Goal: Information Seeking & Learning: Learn about a topic

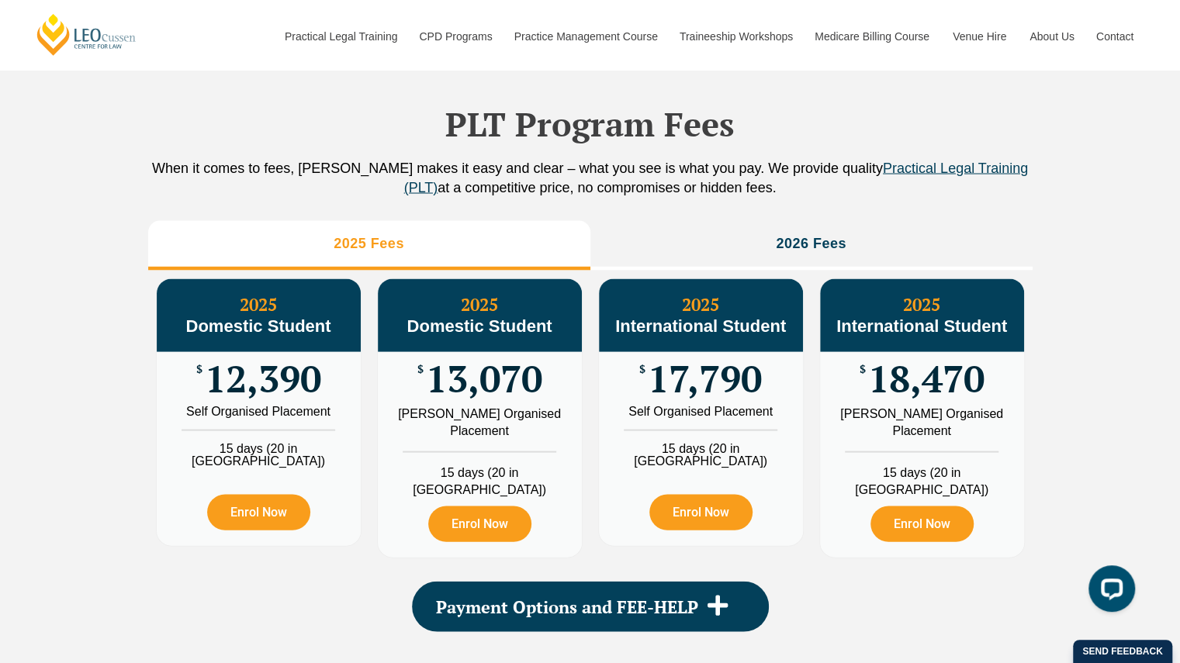
scroll to position [1854, 0]
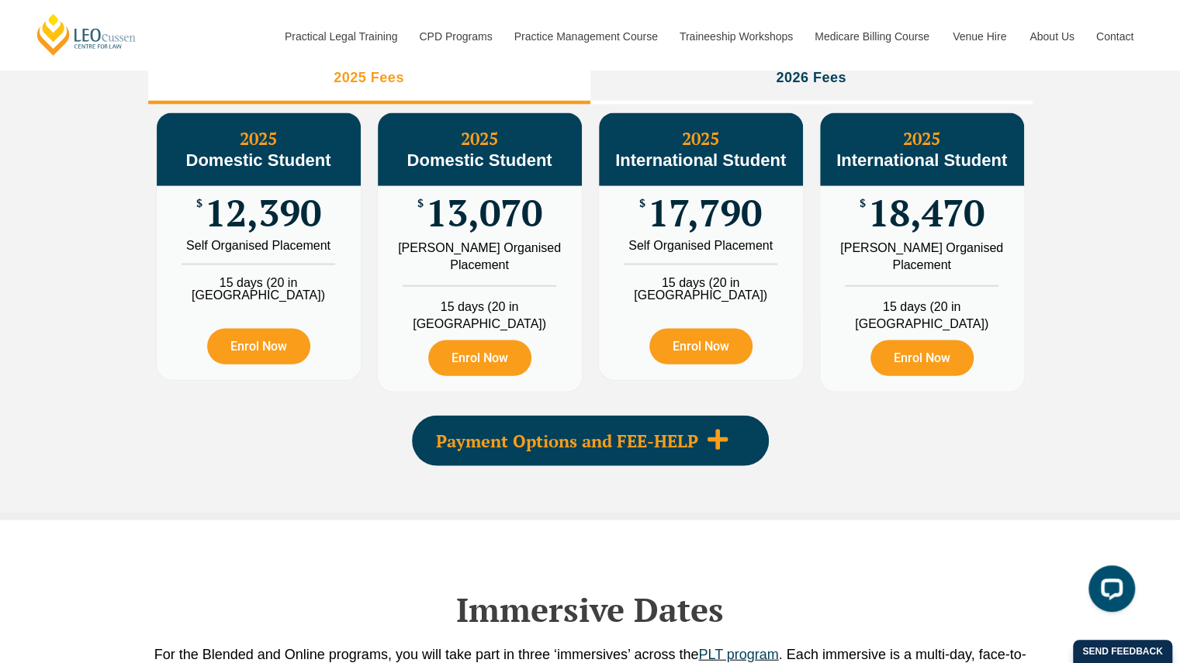
click at [551, 437] on span "Payment Options and FEE-HELP" at bounding box center [567, 441] width 262 height 17
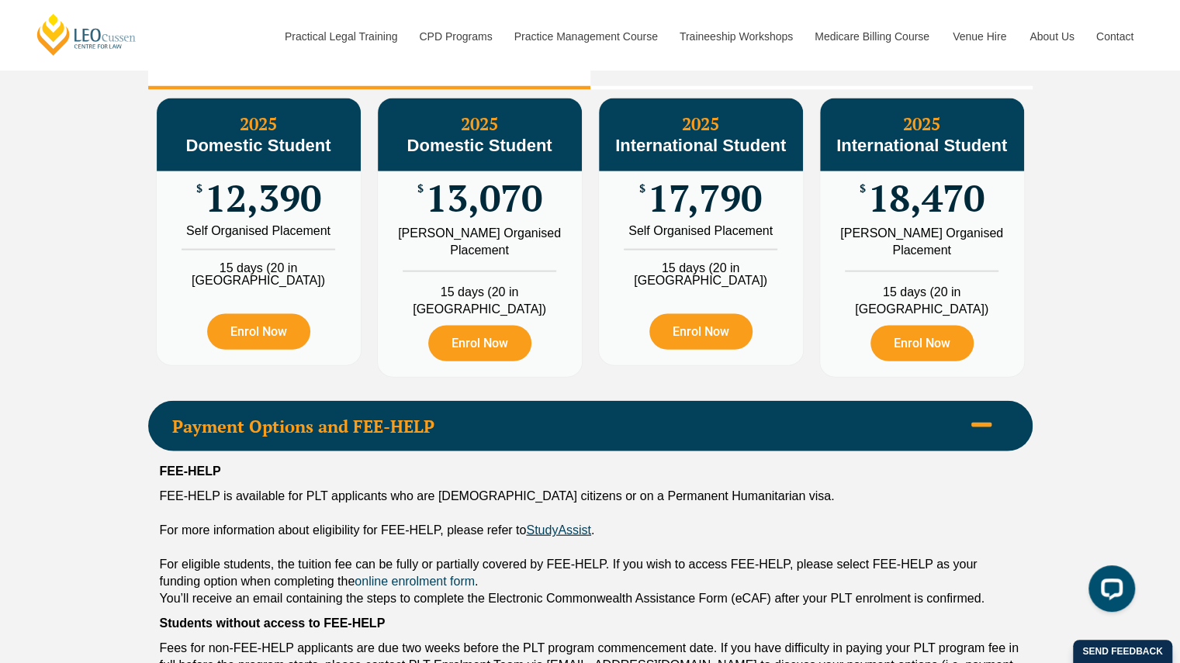
scroll to position [1869, 0]
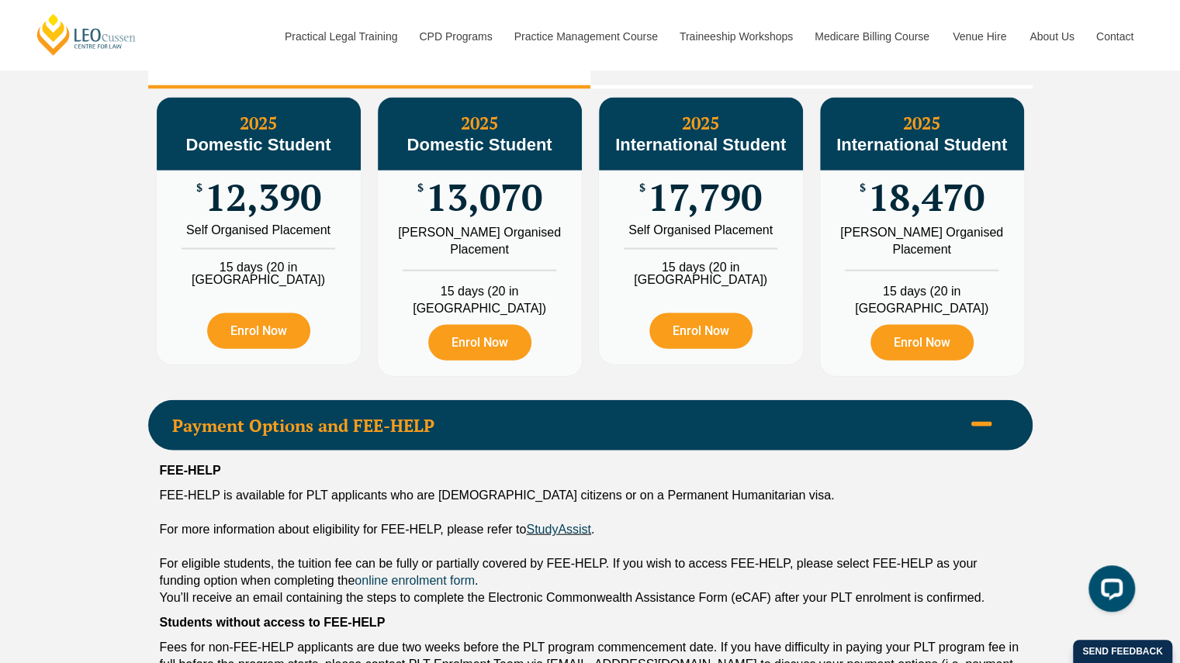
click at [524, 431] on div "Payment Options and FEE-HELP" at bounding box center [590, 425] width 884 height 50
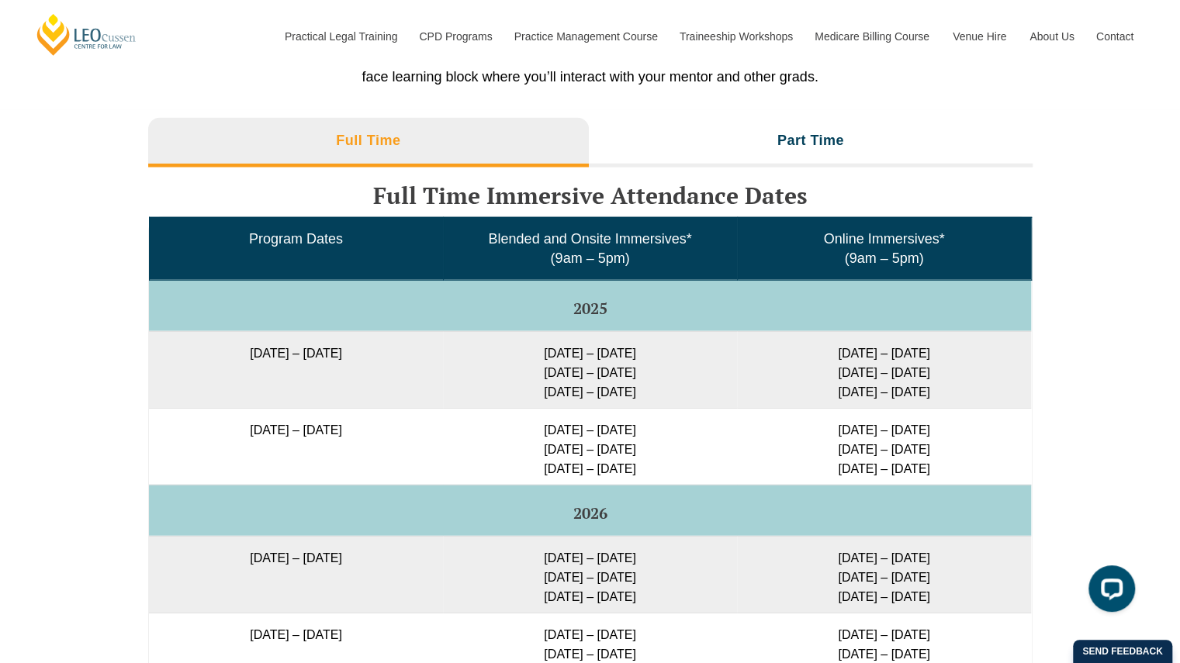
scroll to position [2452, 0]
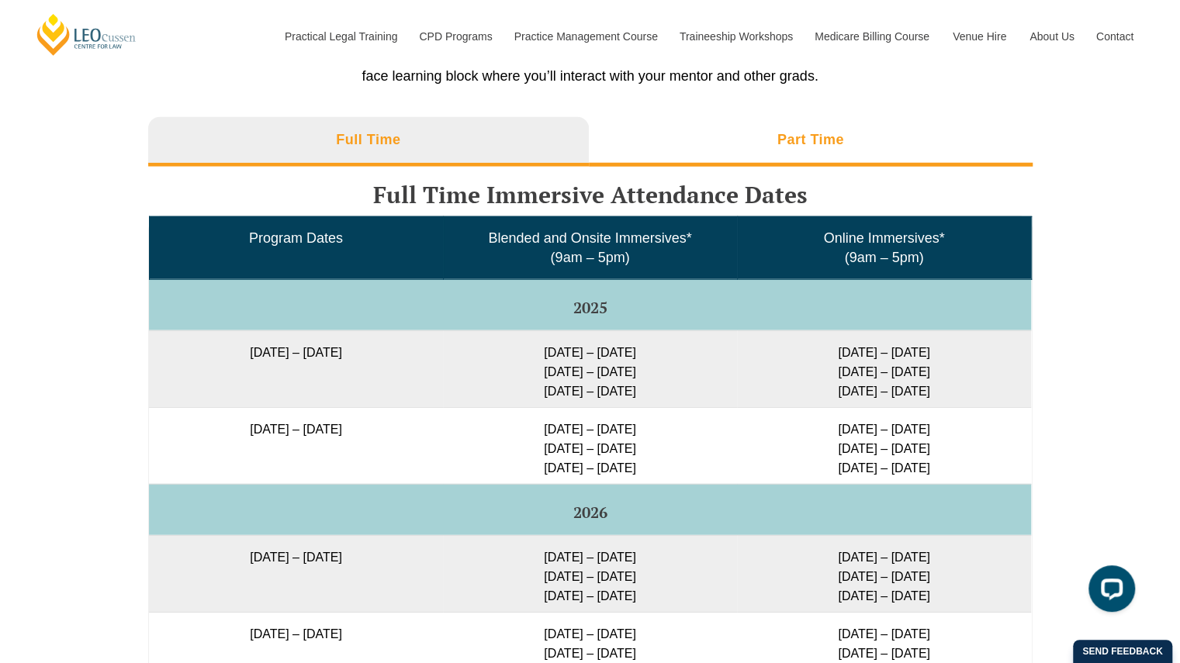
click at [684, 161] on li "Part Time" at bounding box center [811, 142] width 444 height 50
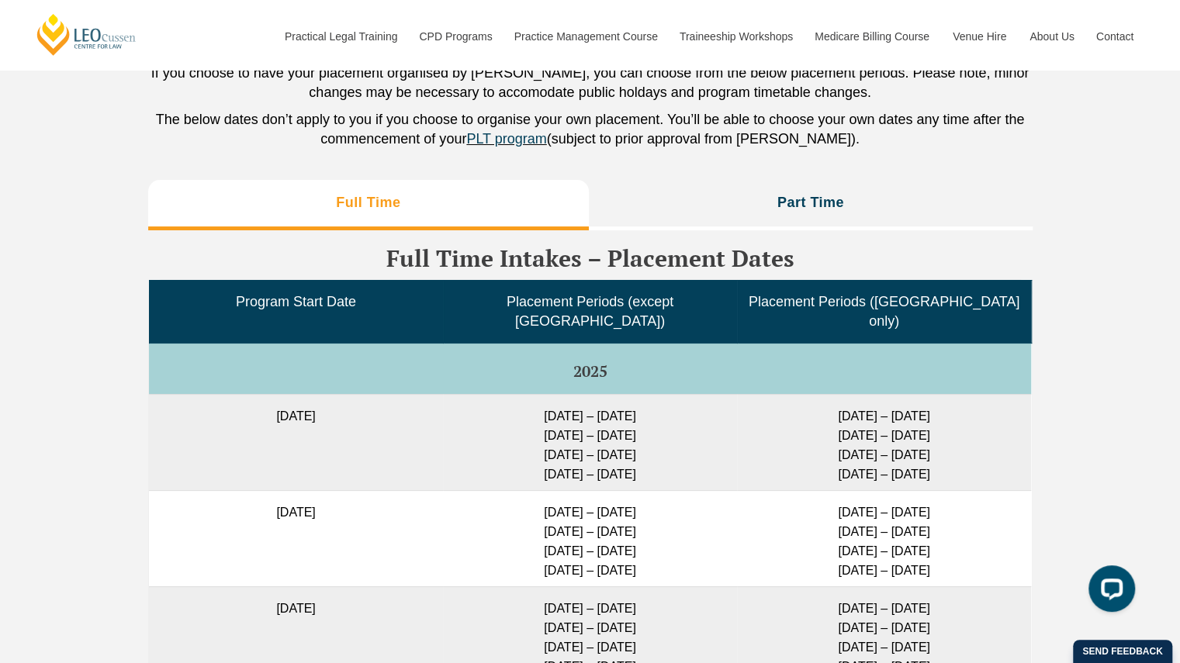
scroll to position [3480, 0]
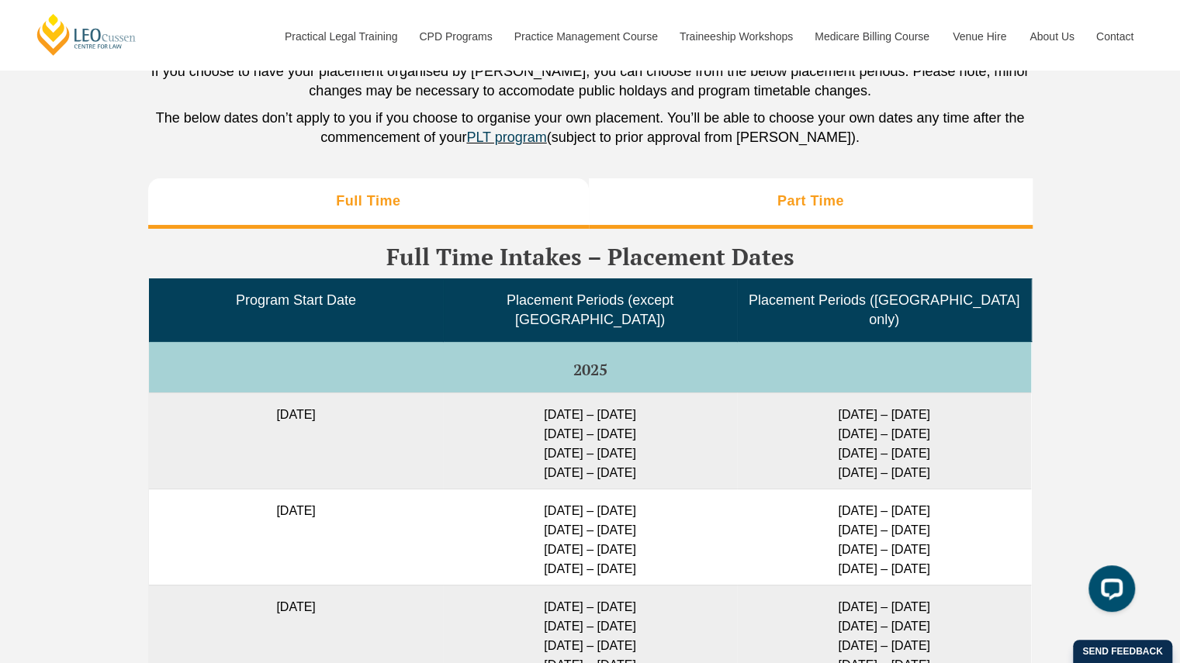
click at [732, 178] on li "Part Time" at bounding box center [811, 203] width 444 height 50
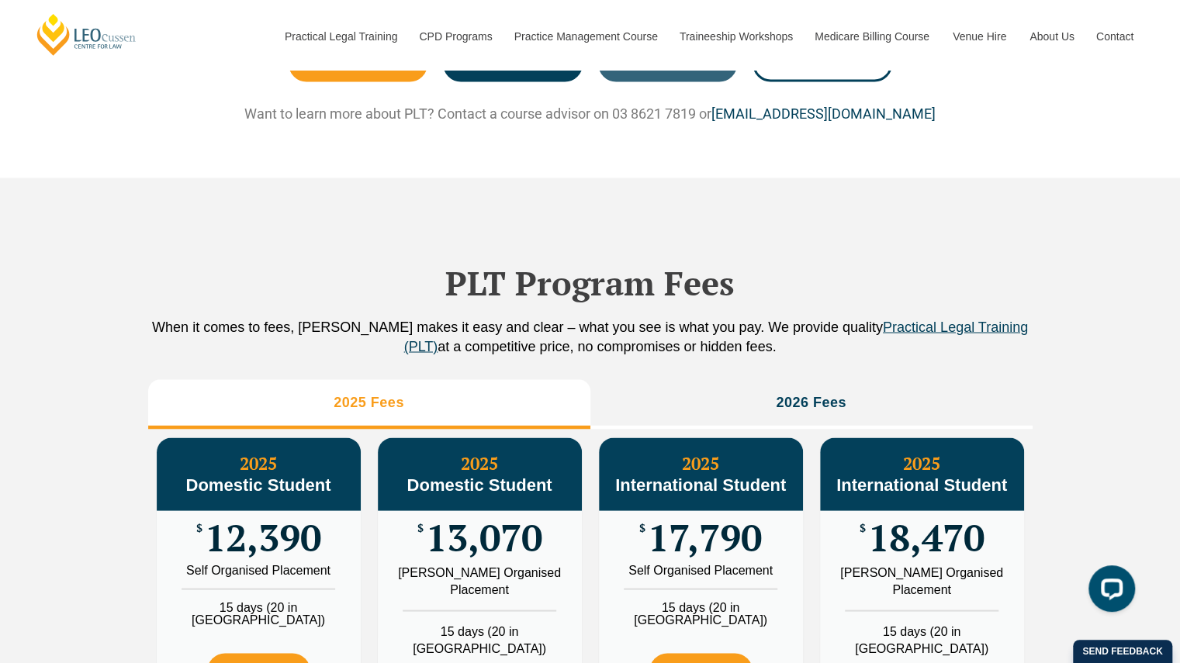
scroll to position [1531, 0]
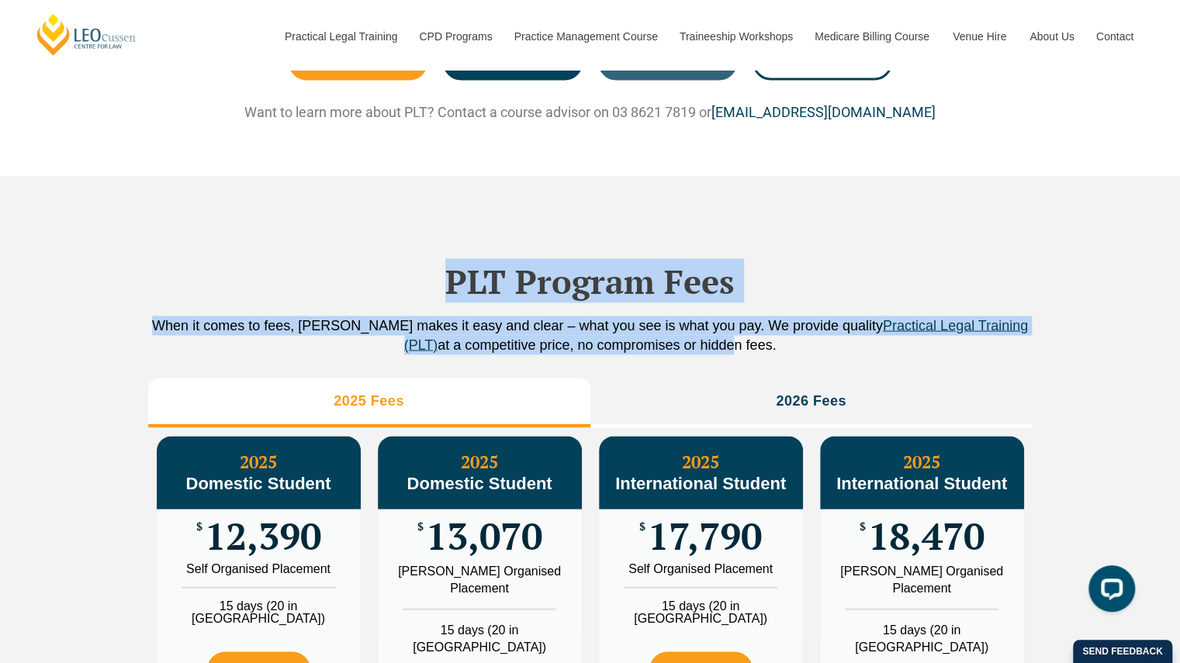
drag, startPoint x: 417, startPoint y: 320, endPoint x: 709, endPoint y: 378, distance: 297.3
click at [709, 378] on div "PLT Program Fees When it comes to fees, [PERSON_NAME] makes it easy and clear –…" at bounding box center [590, 505] width 884 height 659
click at [481, 228] on div "PLT Program Fees When it comes to fees, [PERSON_NAME] makes it easy and clear –…" at bounding box center [590, 505] width 884 height 659
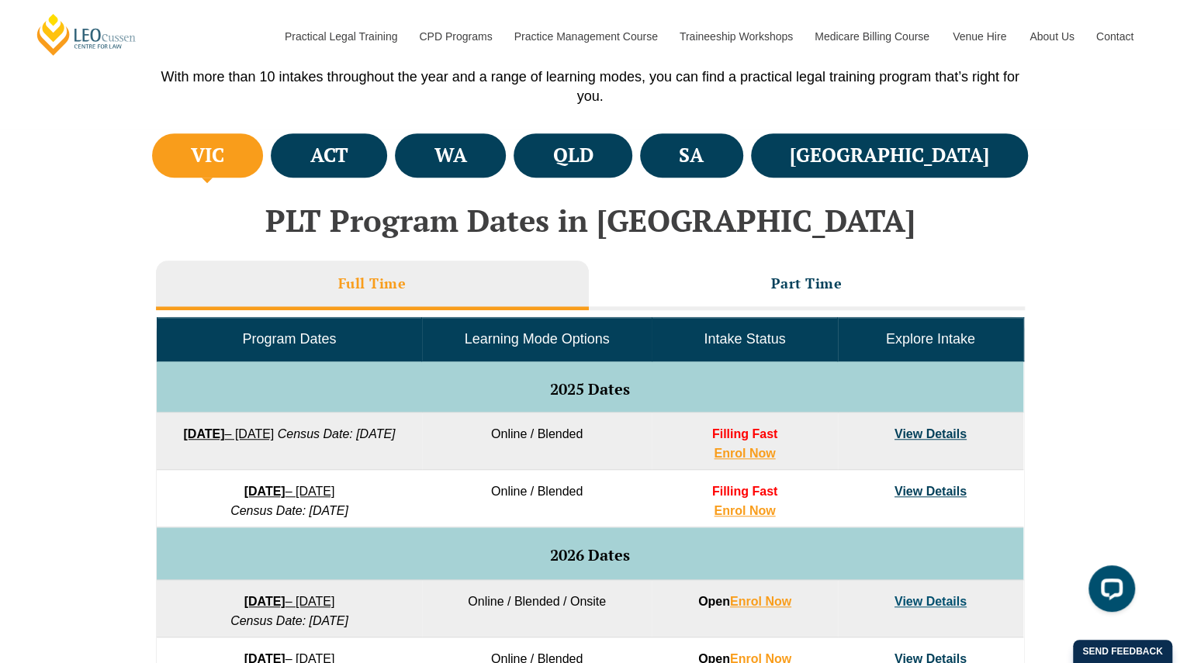
scroll to position [518, 0]
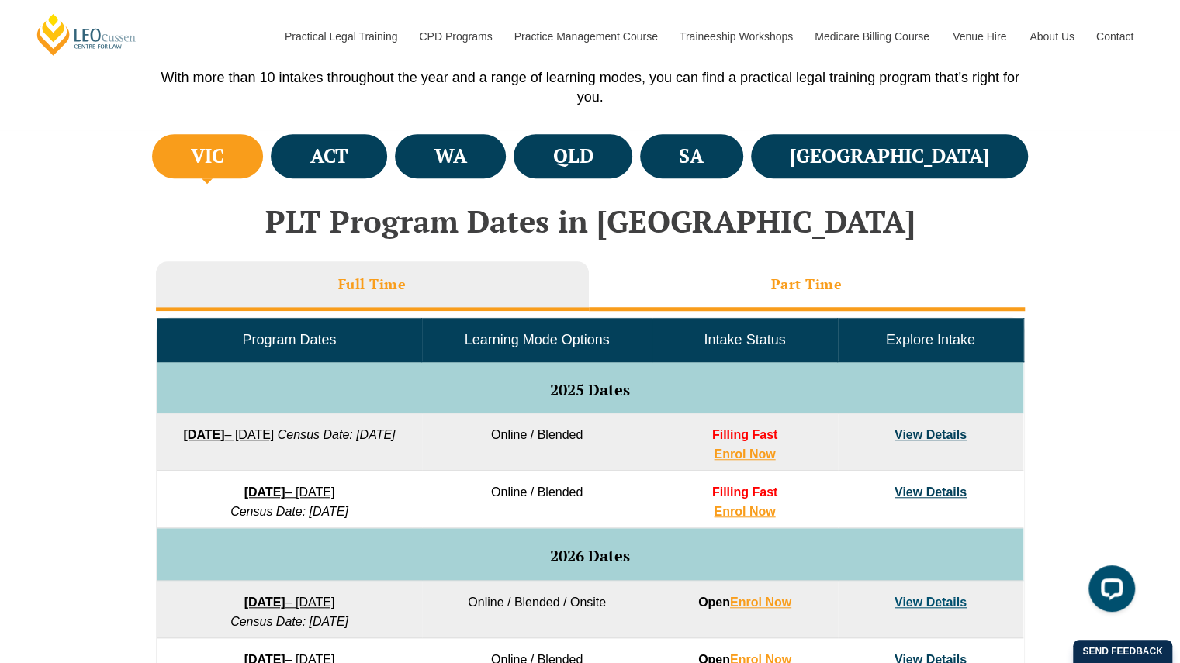
click at [723, 283] on li "Part Time" at bounding box center [807, 286] width 436 height 50
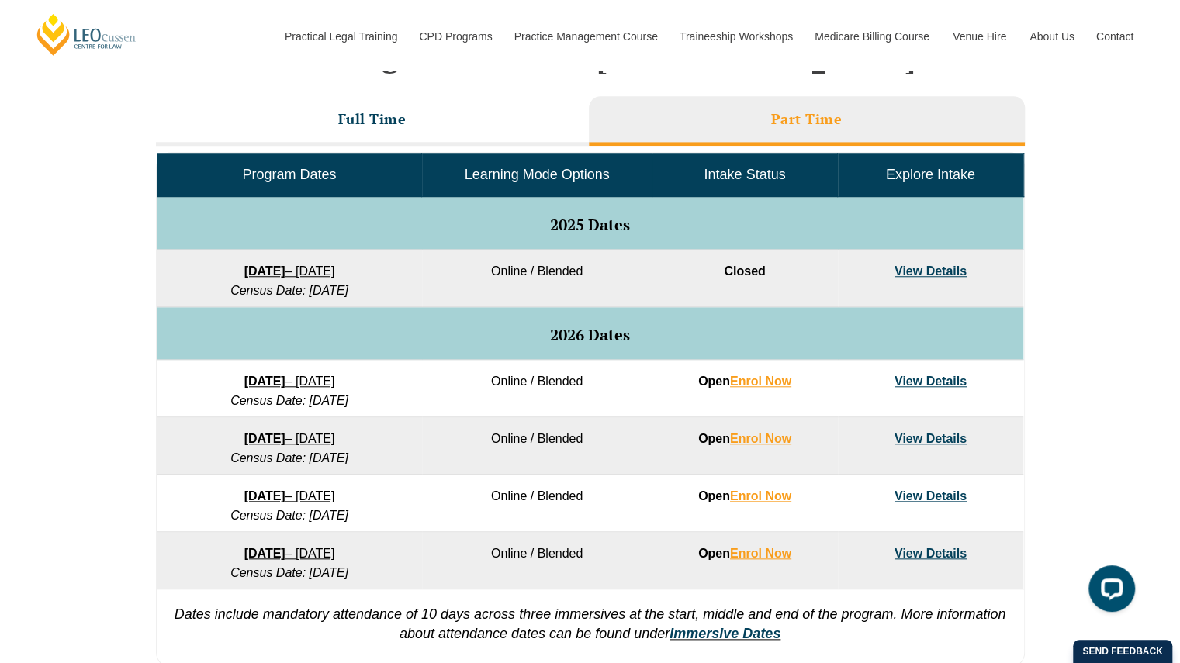
scroll to position [662, 0]
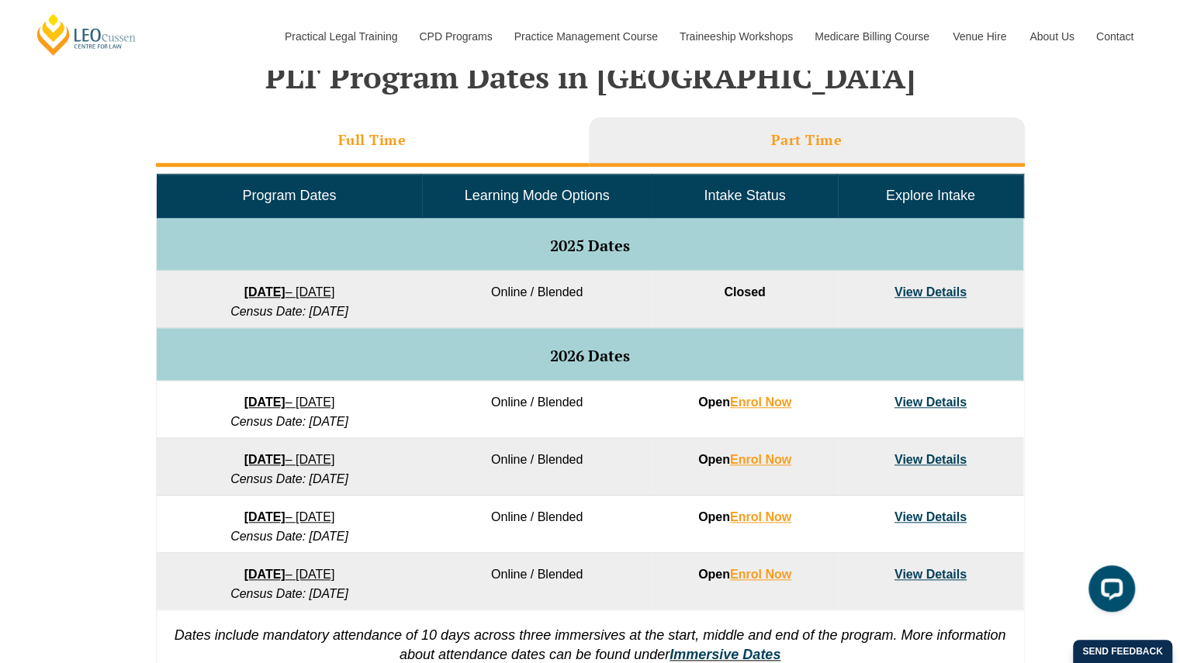
click at [330, 159] on li "Full Time" at bounding box center [372, 142] width 433 height 50
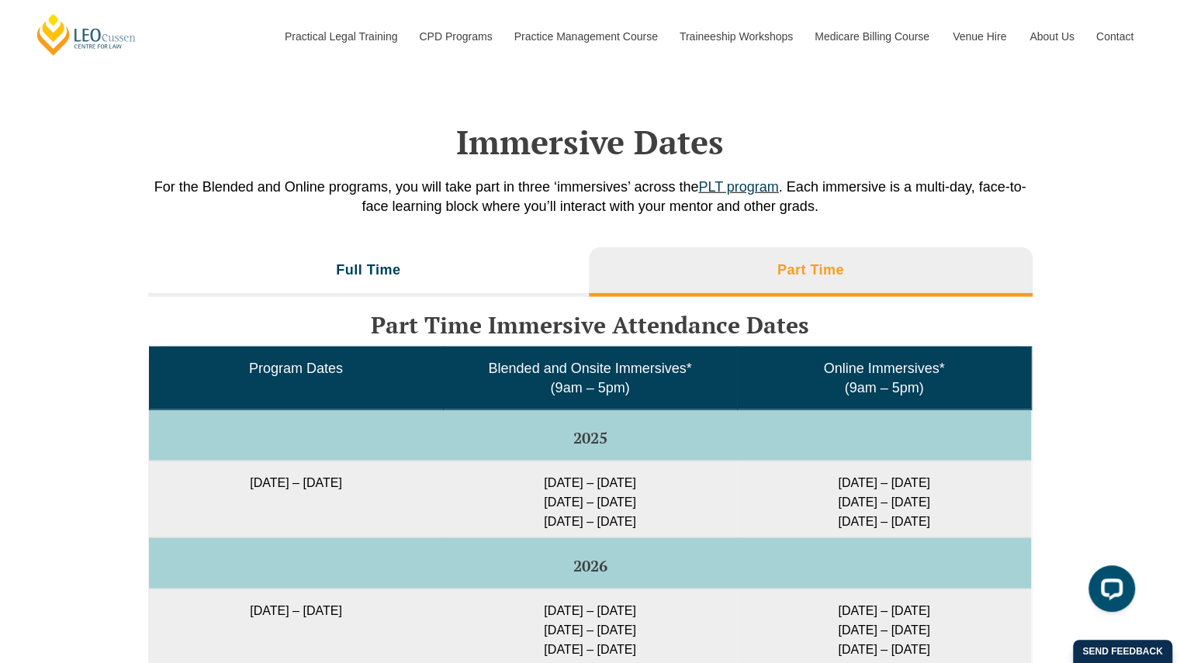
scroll to position [2308, 0]
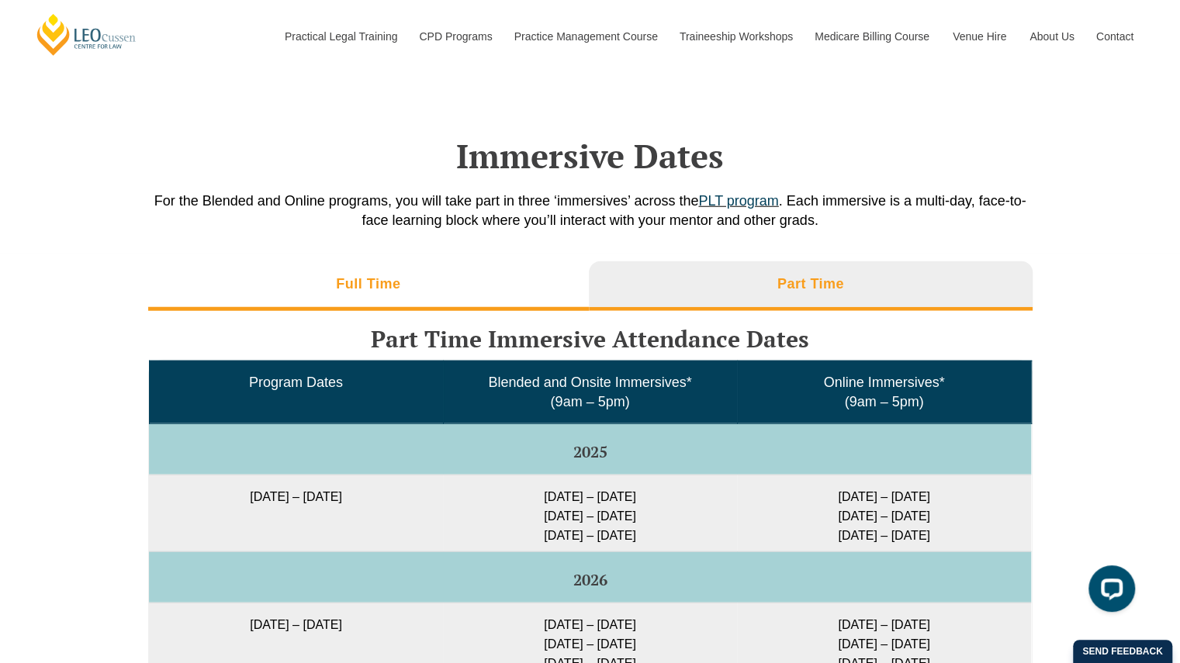
click at [409, 267] on li "Full Time" at bounding box center [368, 286] width 441 height 50
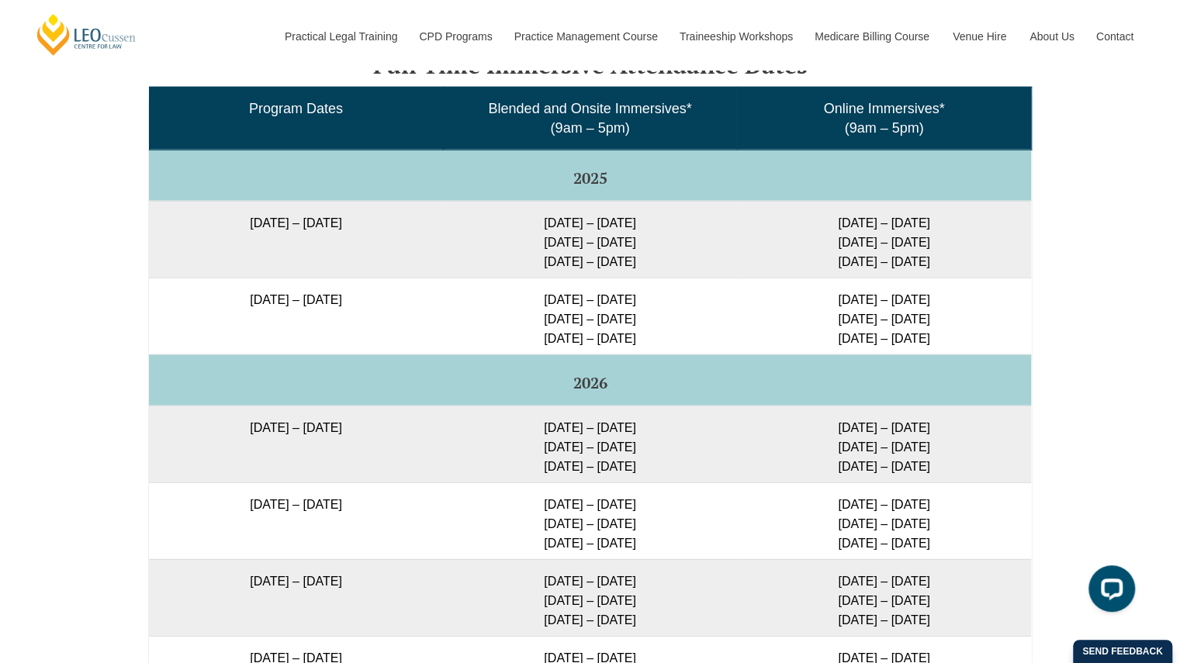
scroll to position [2580, 0]
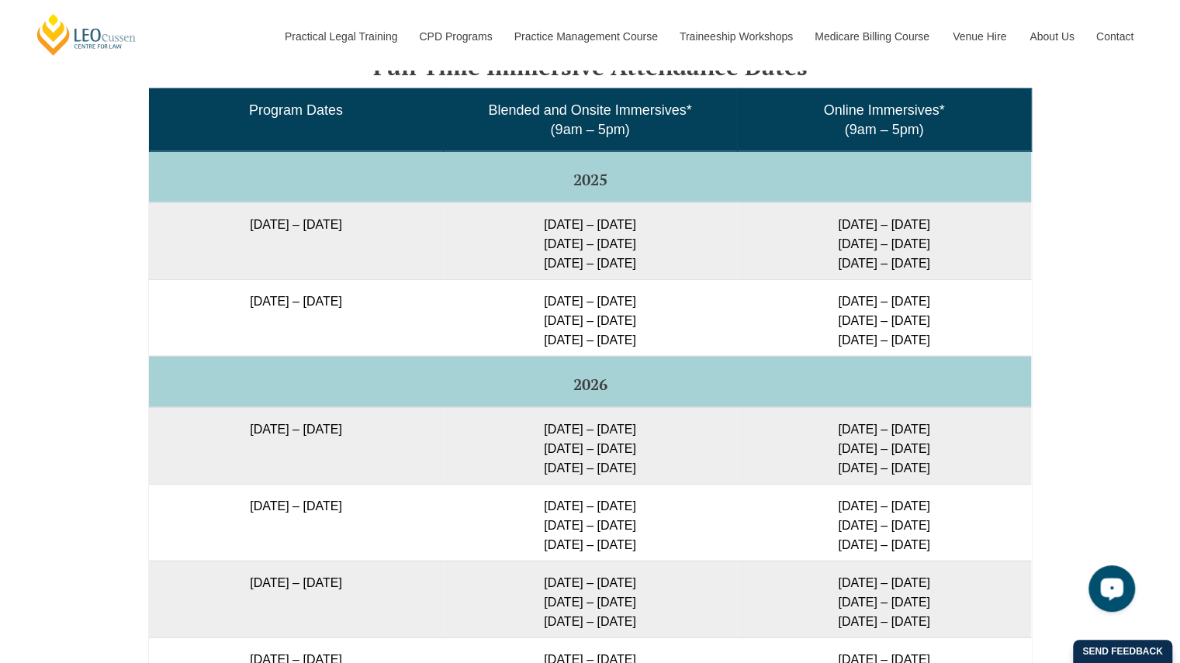
click at [87, 285] on div "Full Time Part Time Full Time Immersive Attendance Dates Program Dates Blended …" at bounding box center [590, 514] width 1180 height 1066
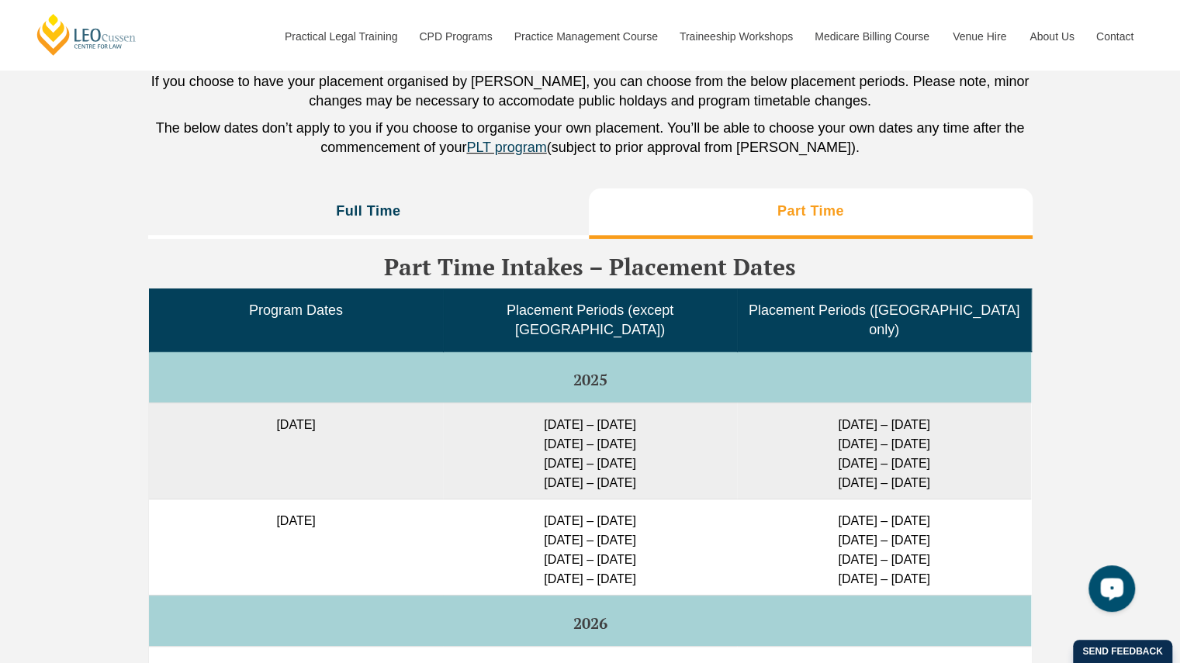
scroll to position [3750, 0]
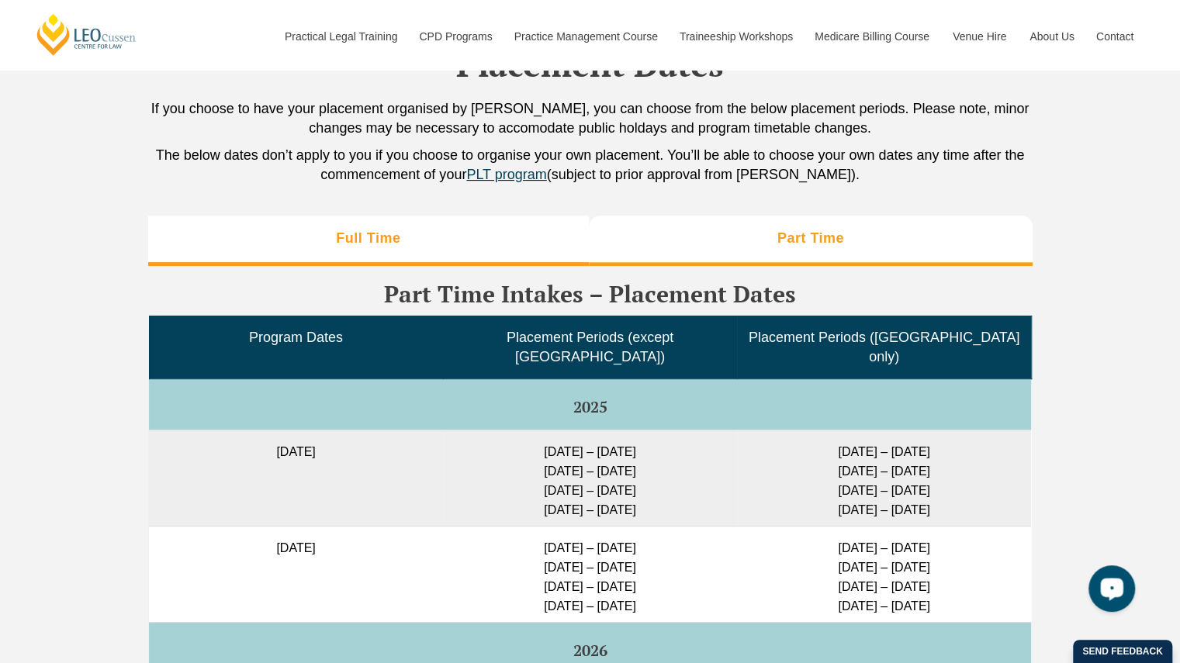
click at [299, 231] on li "Full Time" at bounding box center [368, 241] width 441 height 50
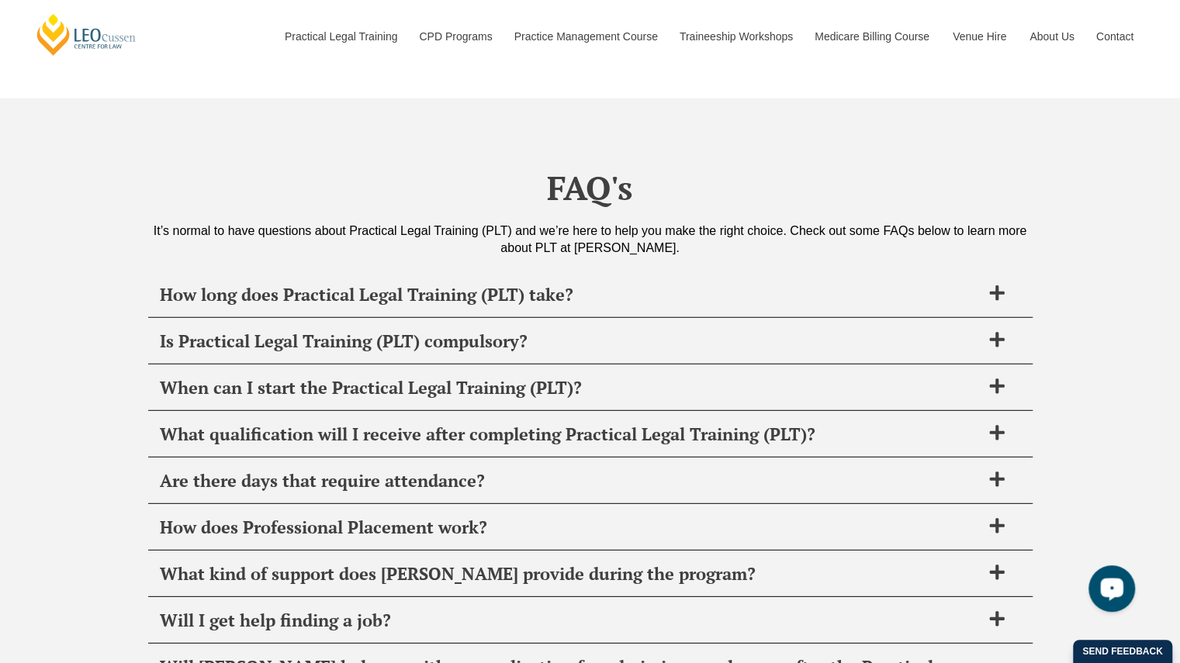
scroll to position [5877, 0]
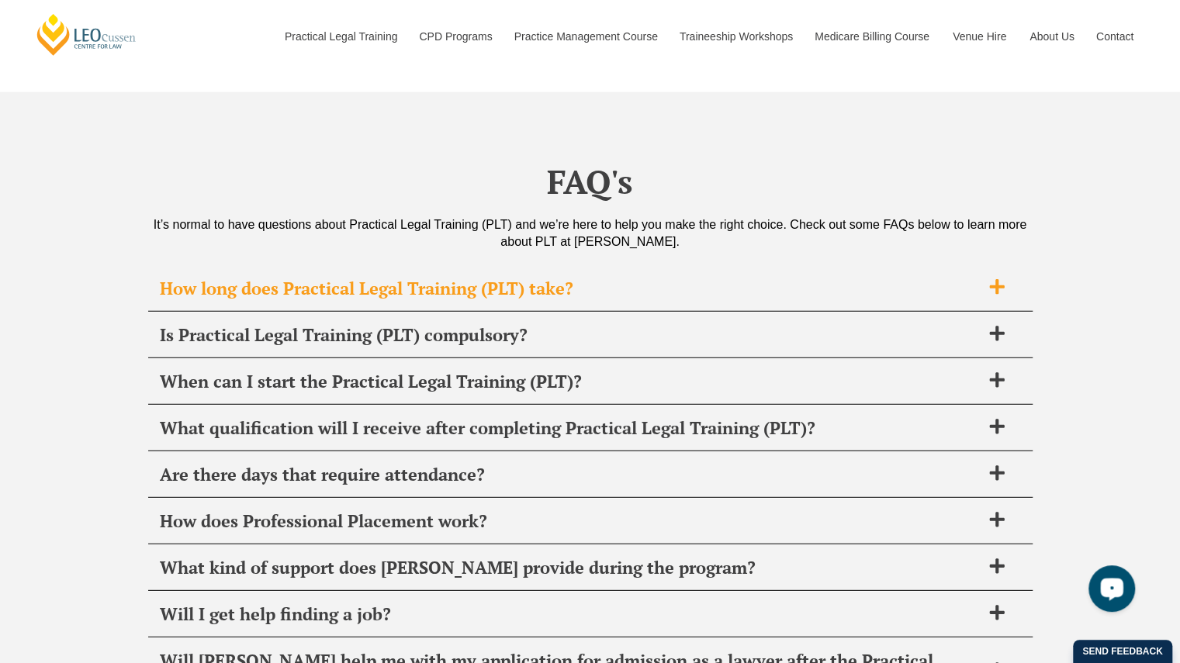
click at [303, 266] on div "How long does Practical Legal Training (PLT) take?" at bounding box center [590, 289] width 884 height 46
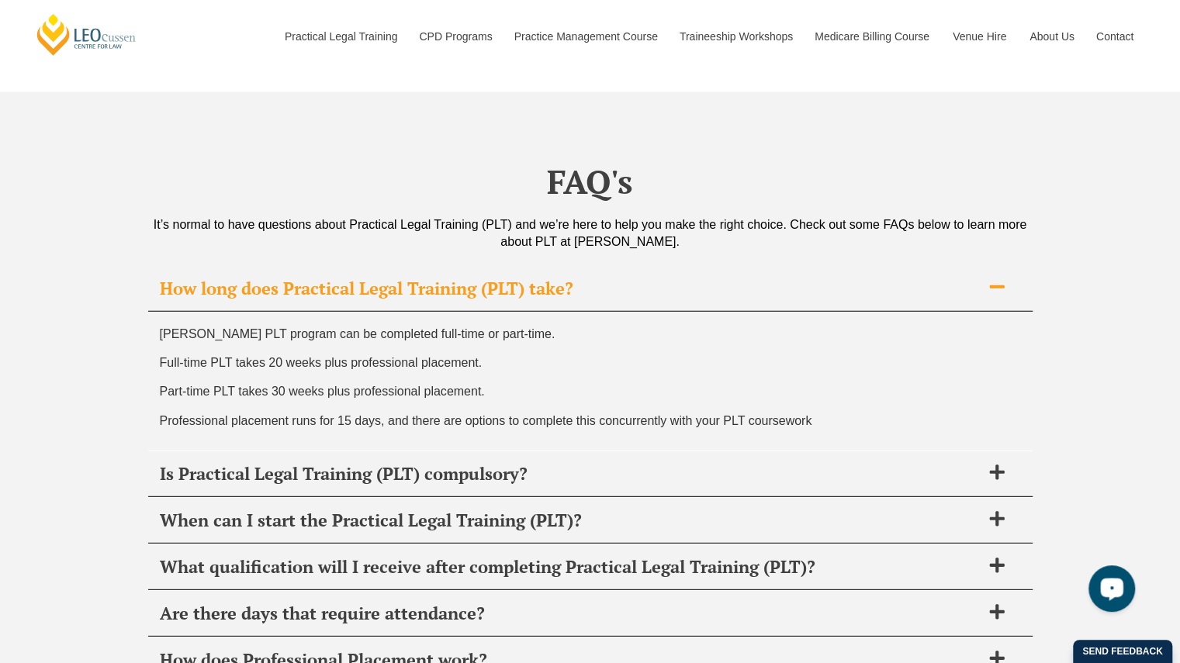
click at [309, 278] on span "How long does Practical Legal Training (PLT) take?" at bounding box center [570, 289] width 821 height 22
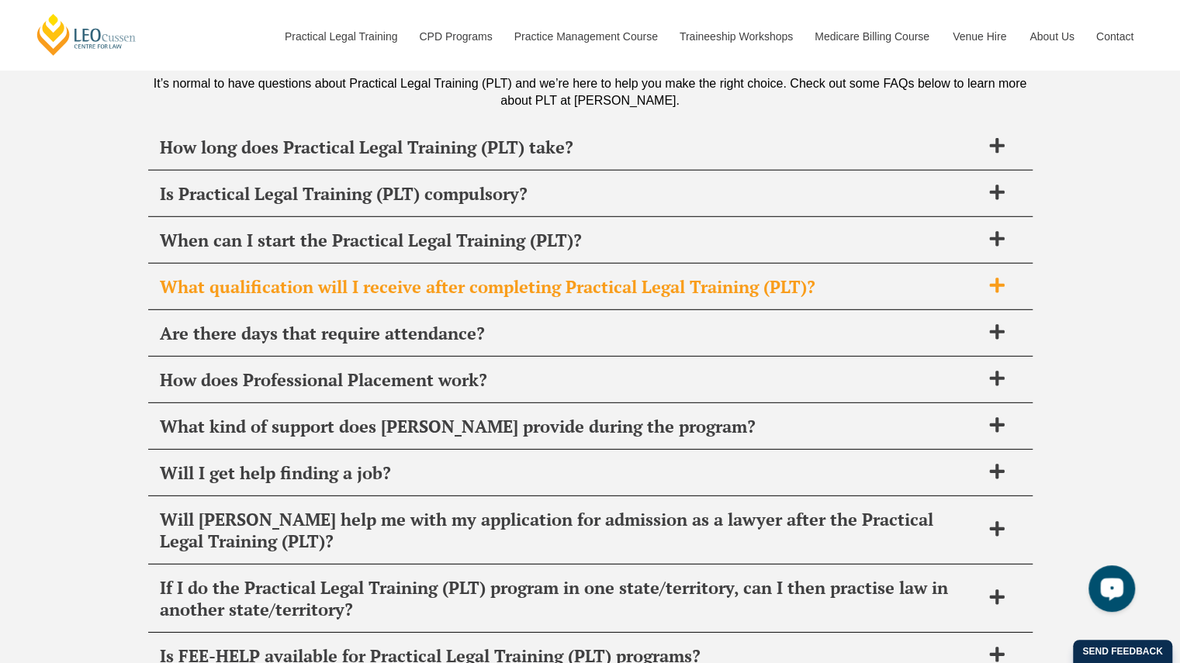
scroll to position [6020, 0]
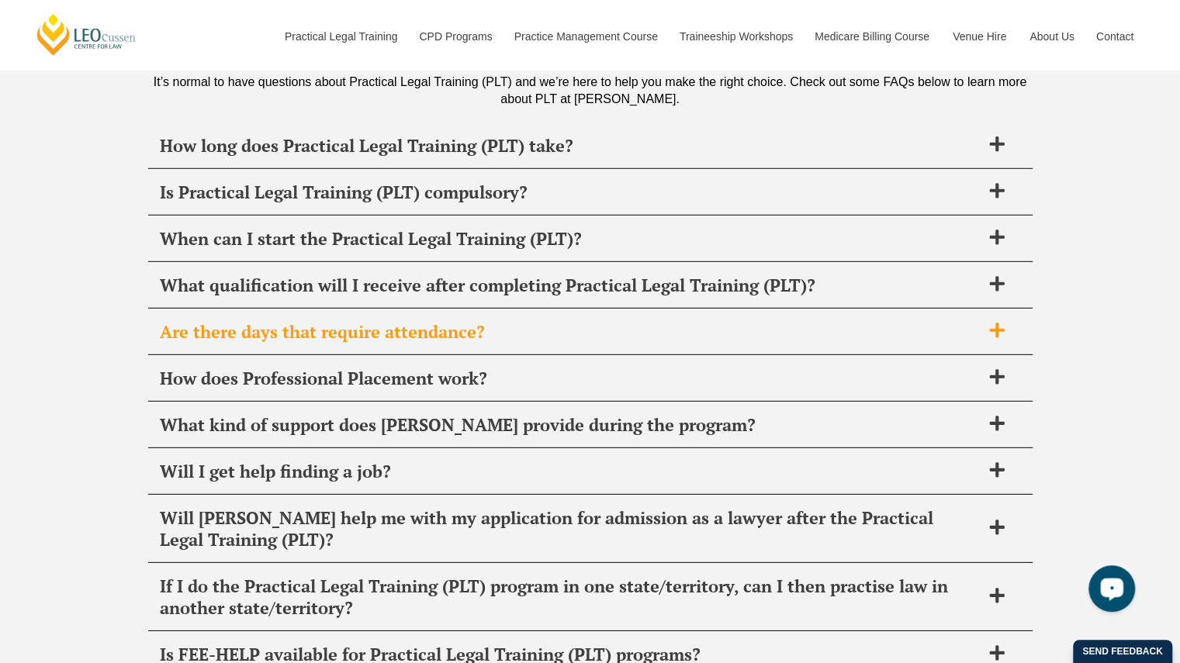
click at [327, 309] on div "Are there days that require attendance?" at bounding box center [590, 332] width 884 height 46
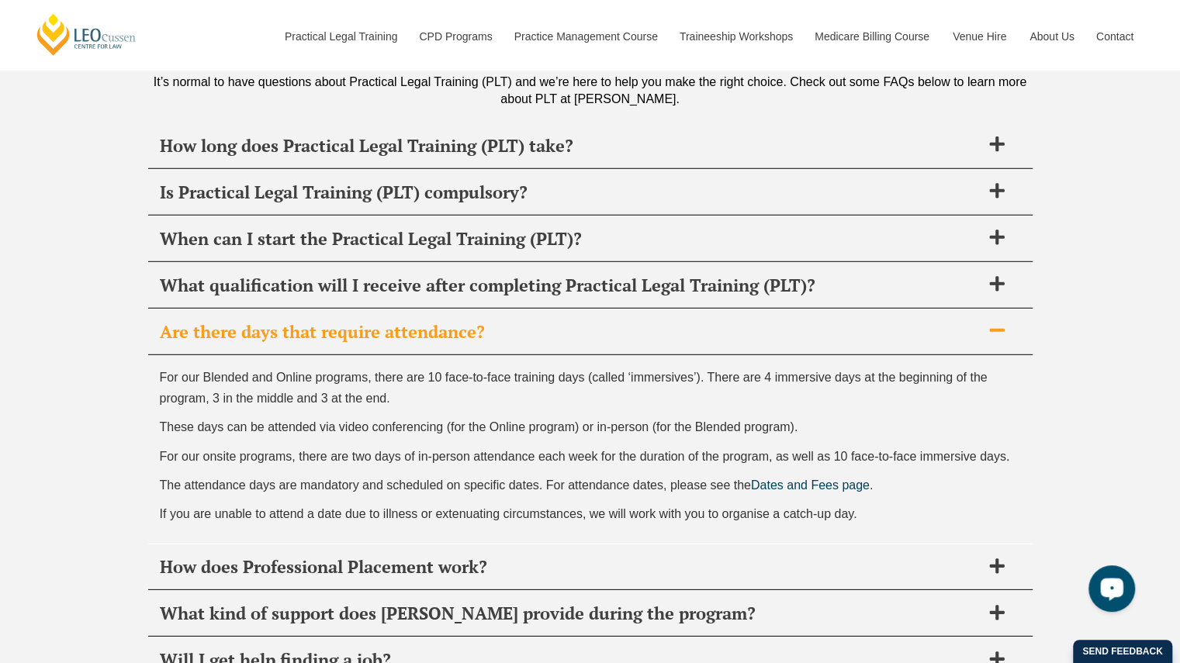
click at [327, 309] on div "Are there days that require attendance?" at bounding box center [590, 332] width 884 height 46
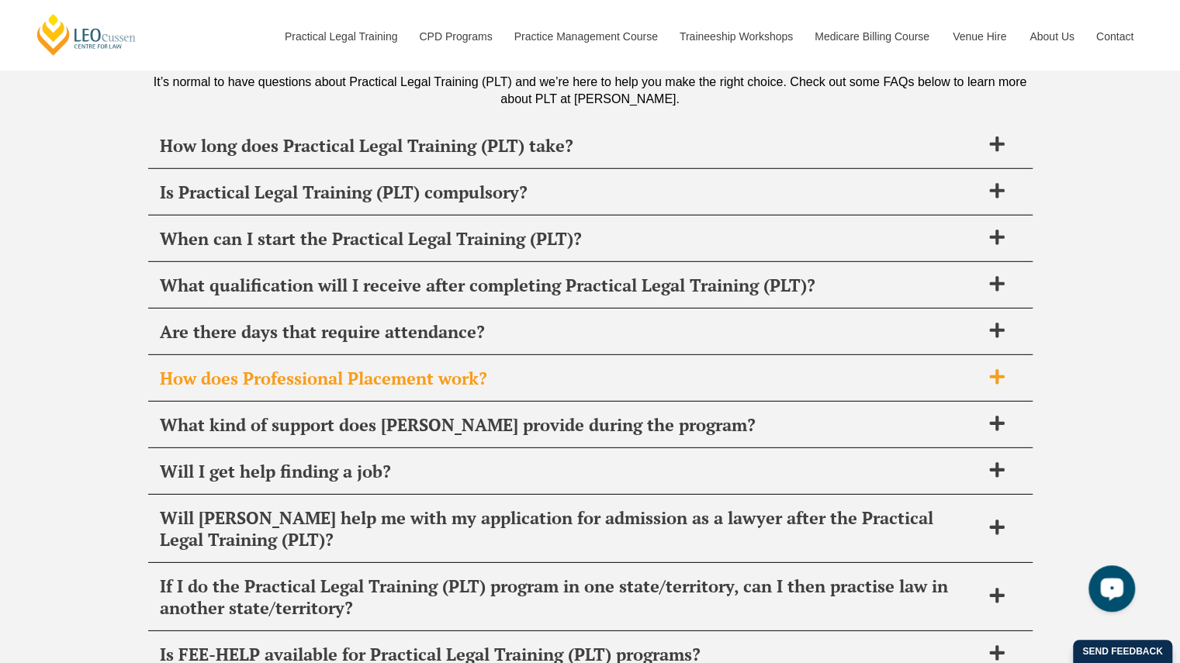
click at [327, 368] on span "How does Professional Placement work?" at bounding box center [570, 379] width 821 height 22
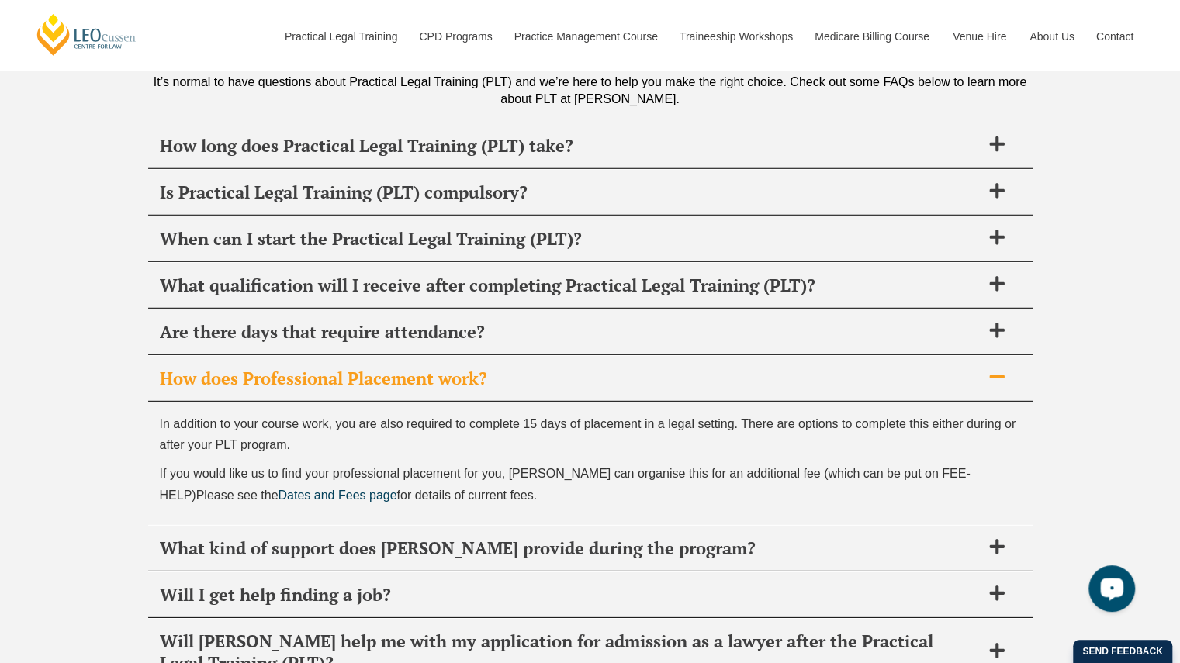
click at [327, 368] on span "How does Professional Placement work?" at bounding box center [570, 379] width 821 height 22
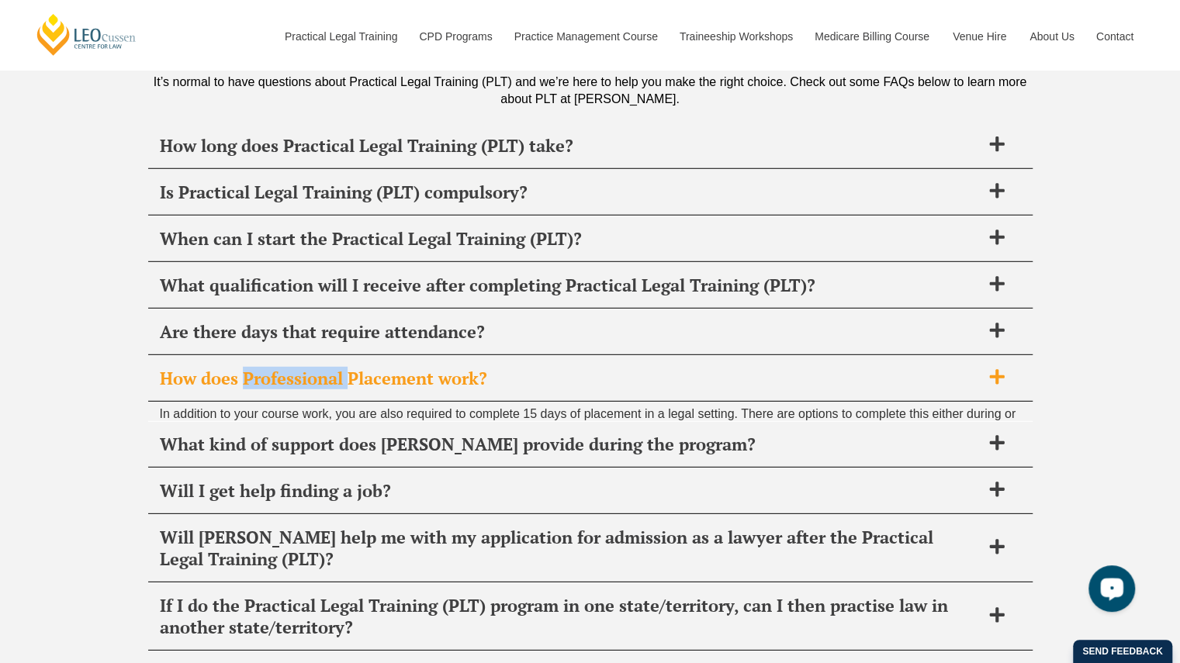
click at [327, 368] on span "How does Professional Placement work?" at bounding box center [570, 379] width 821 height 22
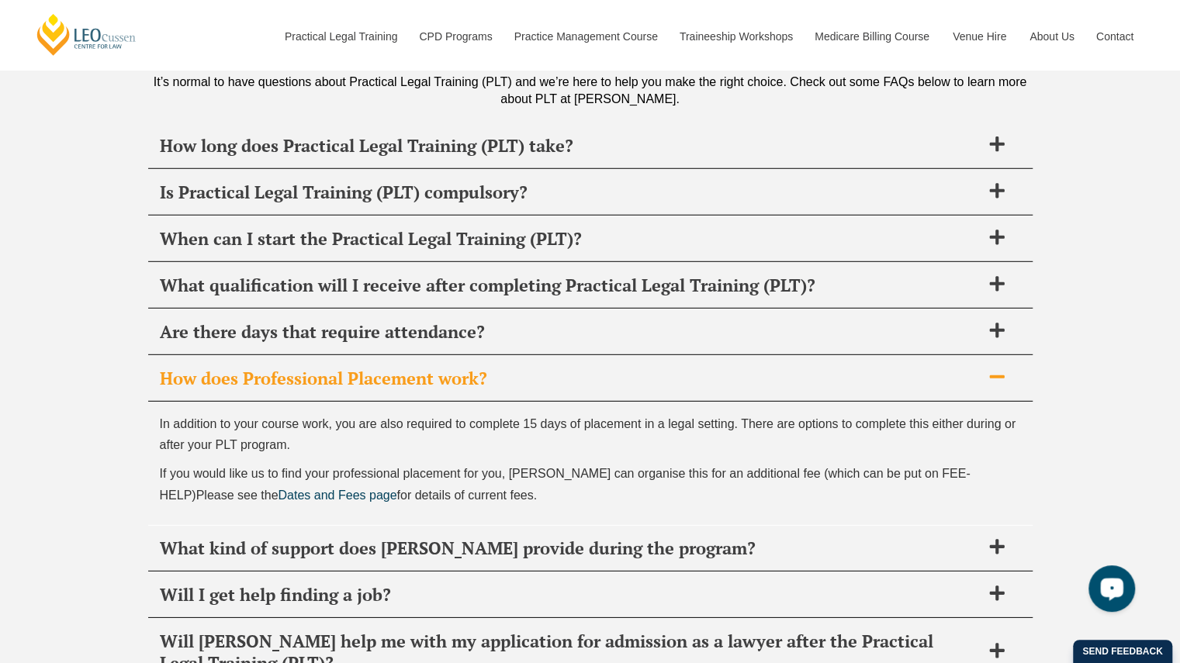
click at [205, 368] on span "How does Professional Placement work?" at bounding box center [570, 379] width 821 height 22
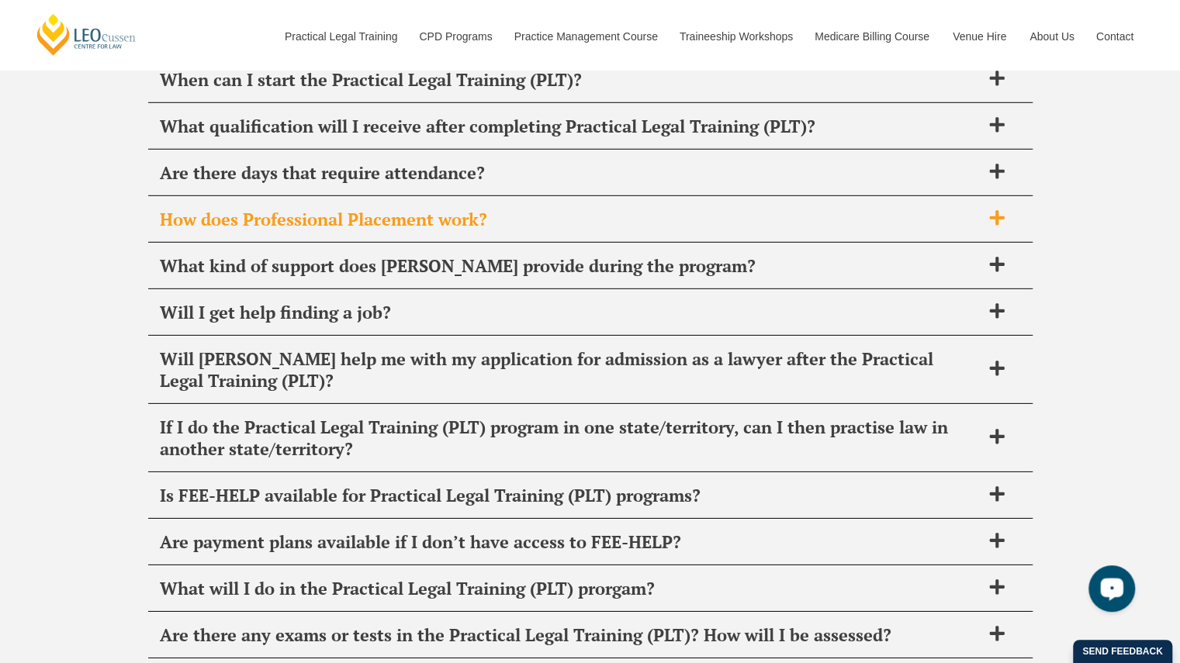
scroll to position [6179, 0]
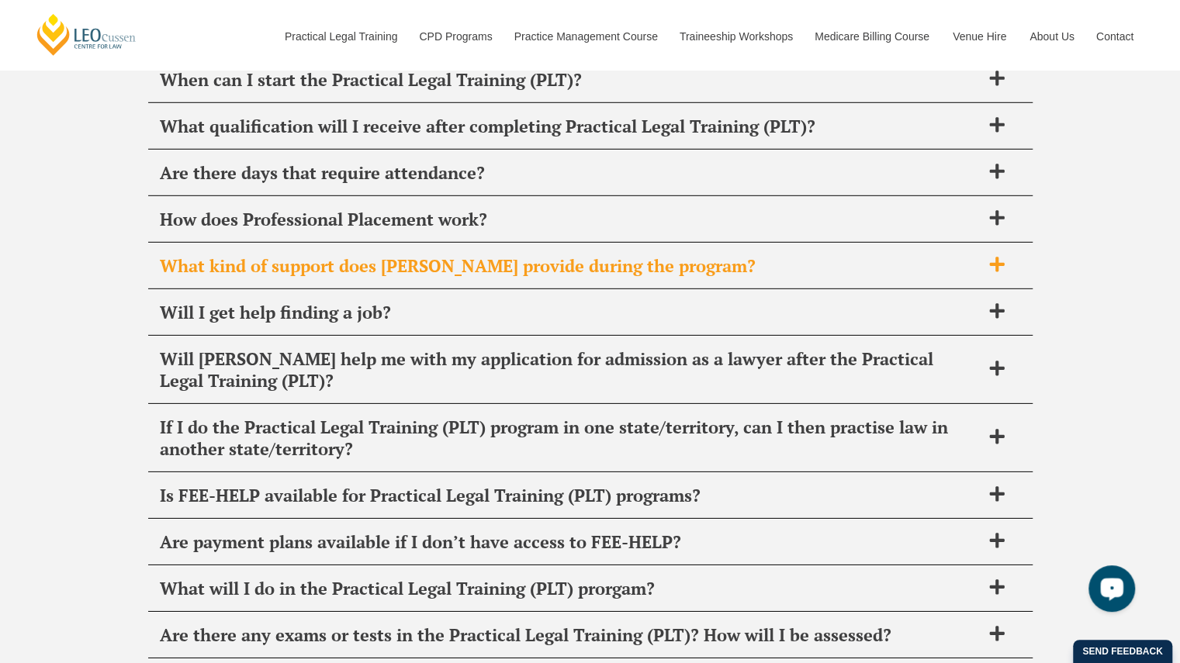
click at [237, 244] on div "What kind of support does [PERSON_NAME] provide during the program?" at bounding box center [590, 267] width 884 height 46
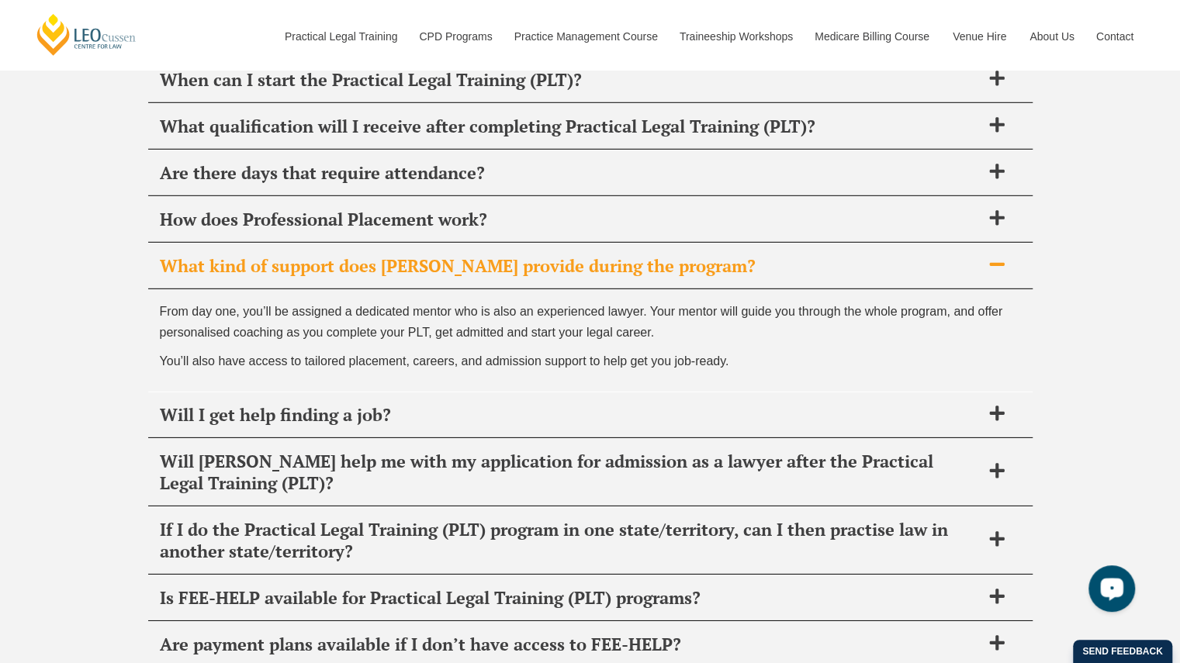
click at [237, 244] on div "What kind of support does [PERSON_NAME] provide during the program?" at bounding box center [590, 267] width 884 height 46
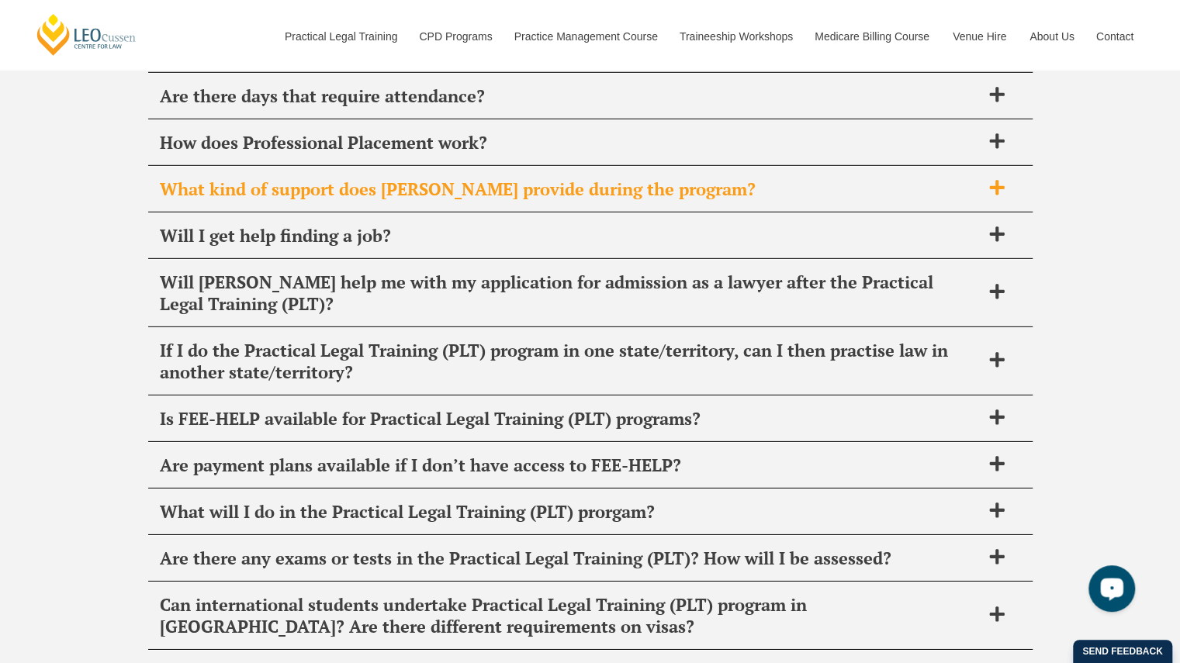
scroll to position [6258, 0]
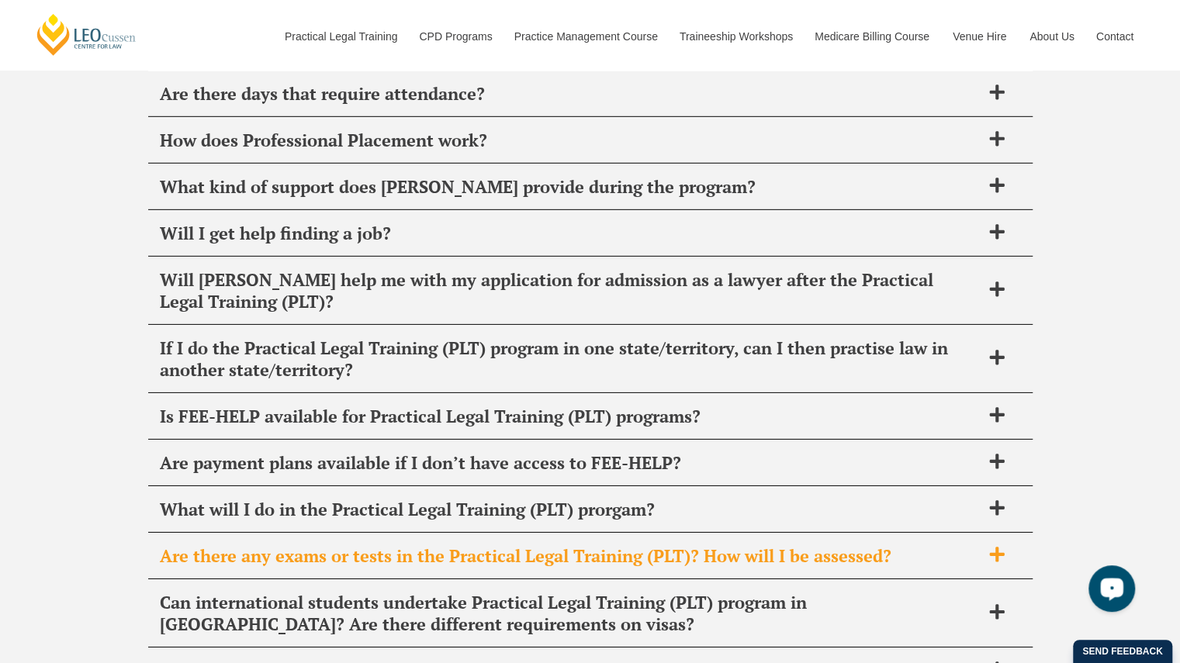
click at [486, 545] on span "Are there any exams or tests in the Practical Legal Training (PLT)? How will I …" at bounding box center [570, 556] width 821 height 22
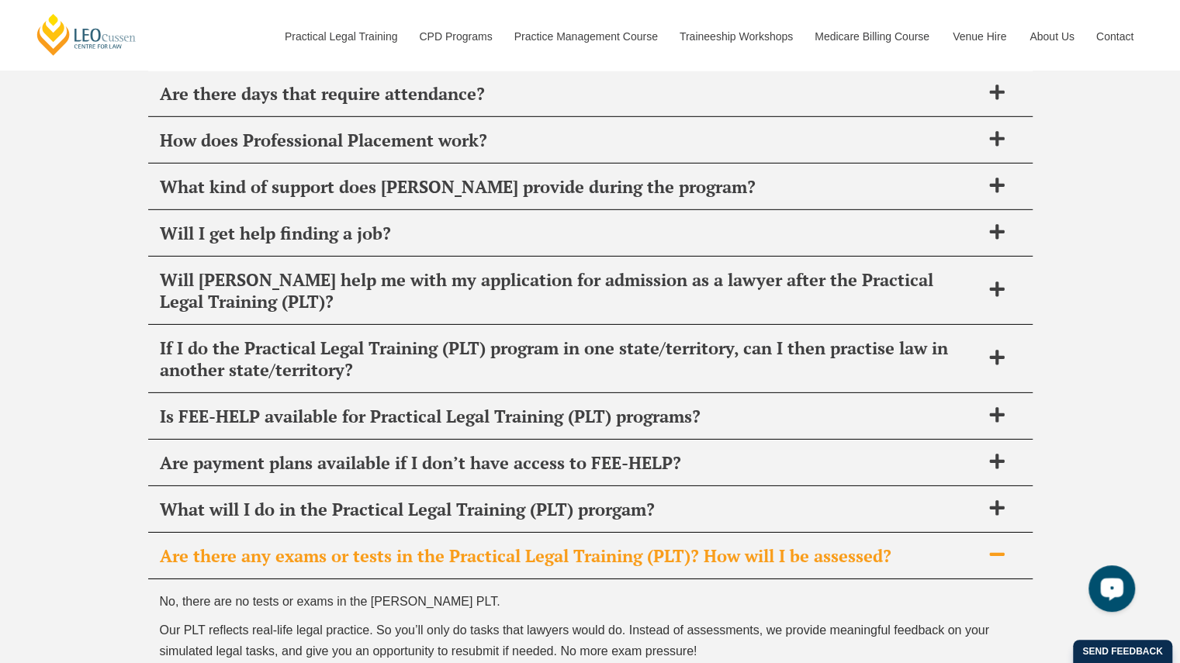
click at [486, 545] on span "Are there any exams or tests in the Practical Legal Training (PLT)? How will I …" at bounding box center [570, 556] width 821 height 22
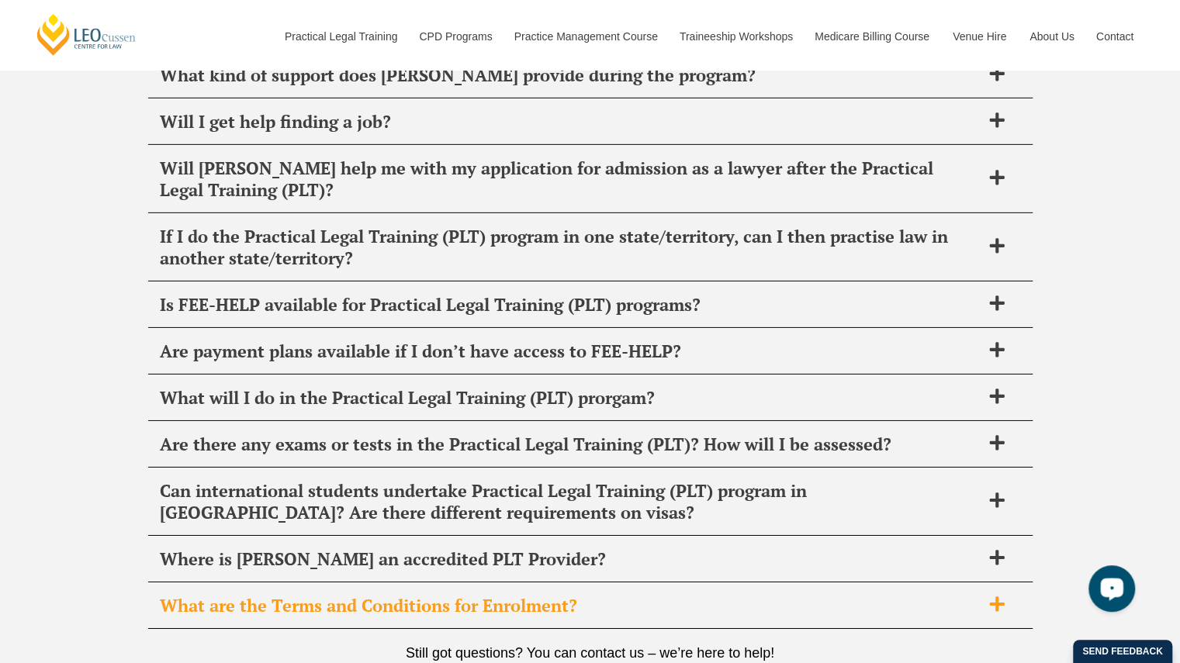
scroll to position [6371, 0]
click at [469, 594] on span "What are the Terms and Conditions for Enrolment?" at bounding box center [570, 605] width 821 height 22
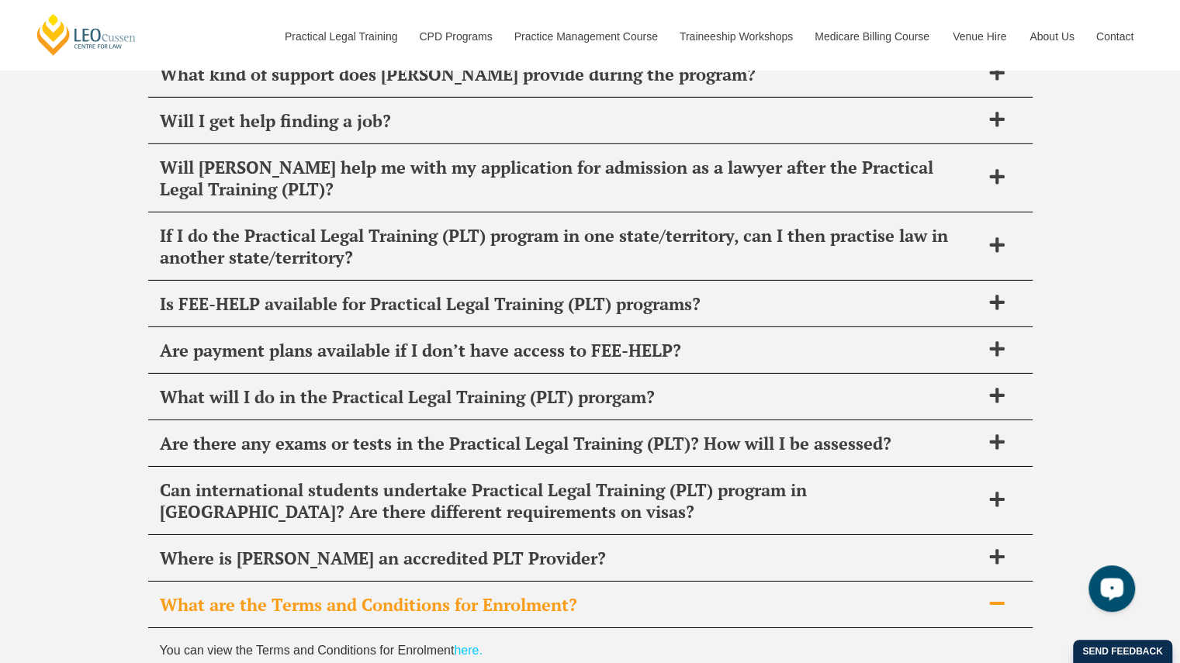
click at [465, 594] on span "What are the Terms and Conditions for Enrolment?" at bounding box center [570, 605] width 821 height 22
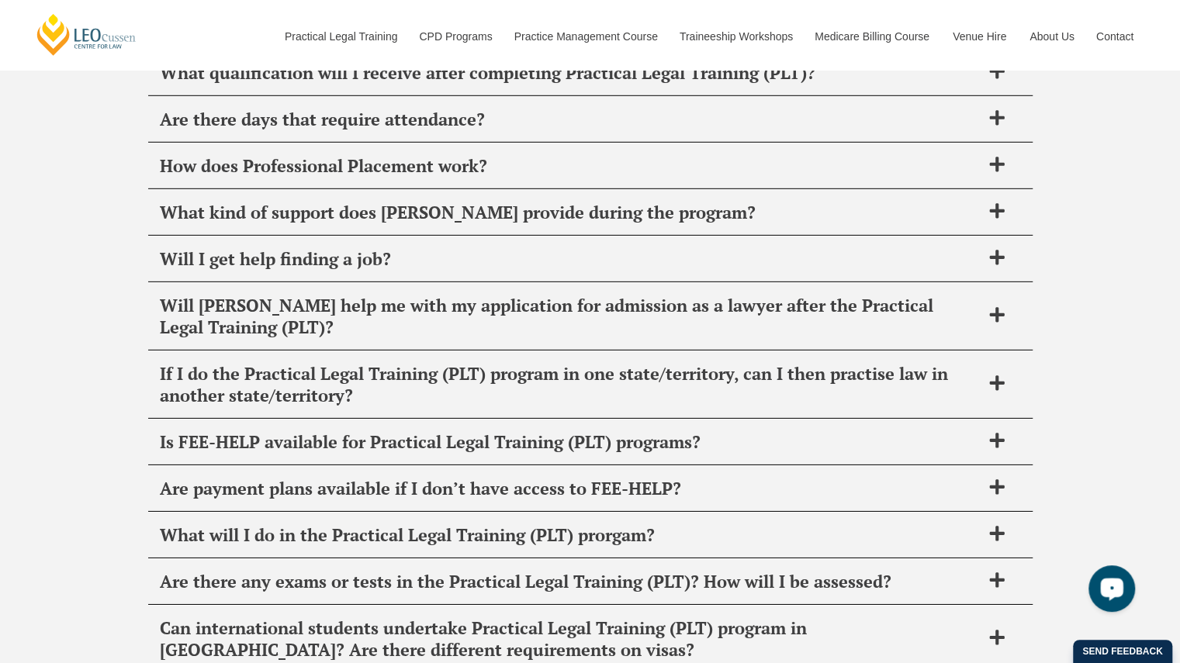
scroll to position [6233, 0]
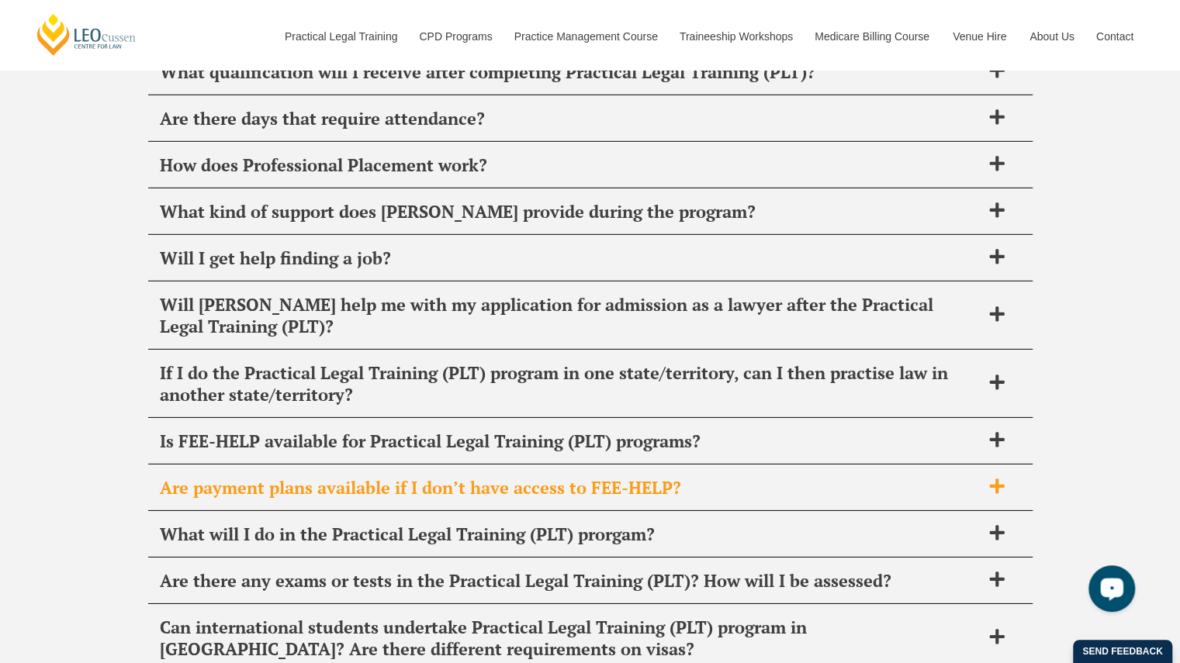
click at [448, 477] on span "Are payment plans available if I don’t have access to FEE-HELP?" at bounding box center [570, 488] width 821 height 22
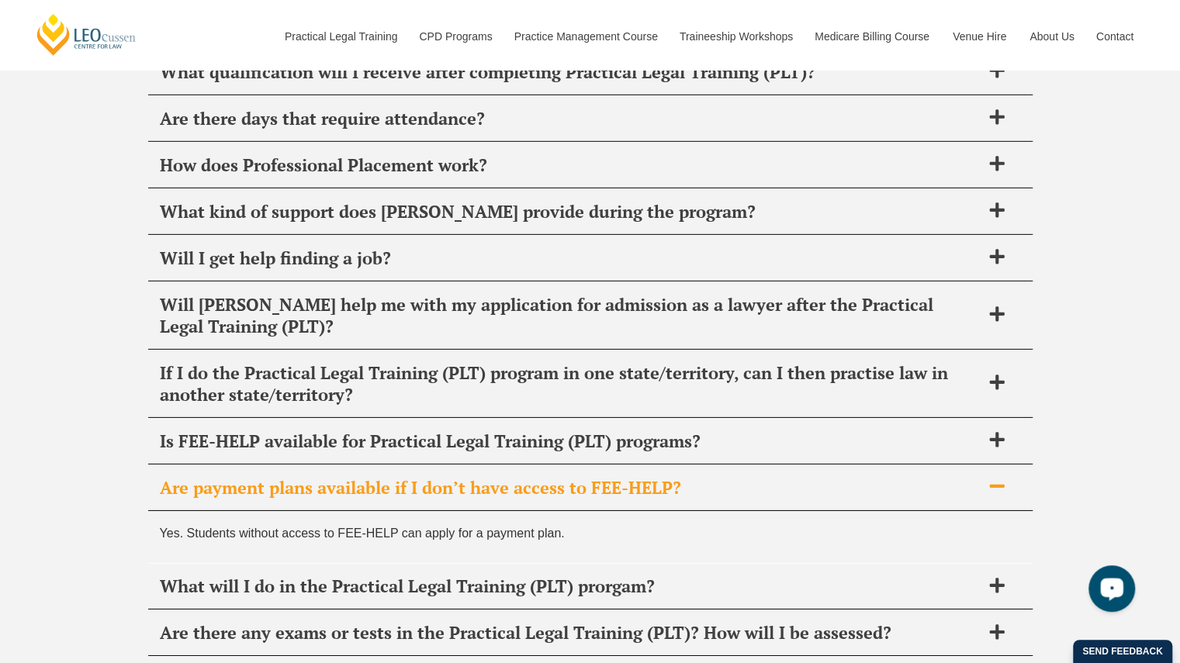
click at [448, 477] on span "Are payment plans available if I don’t have access to FEE-HELP?" at bounding box center [570, 488] width 821 height 22
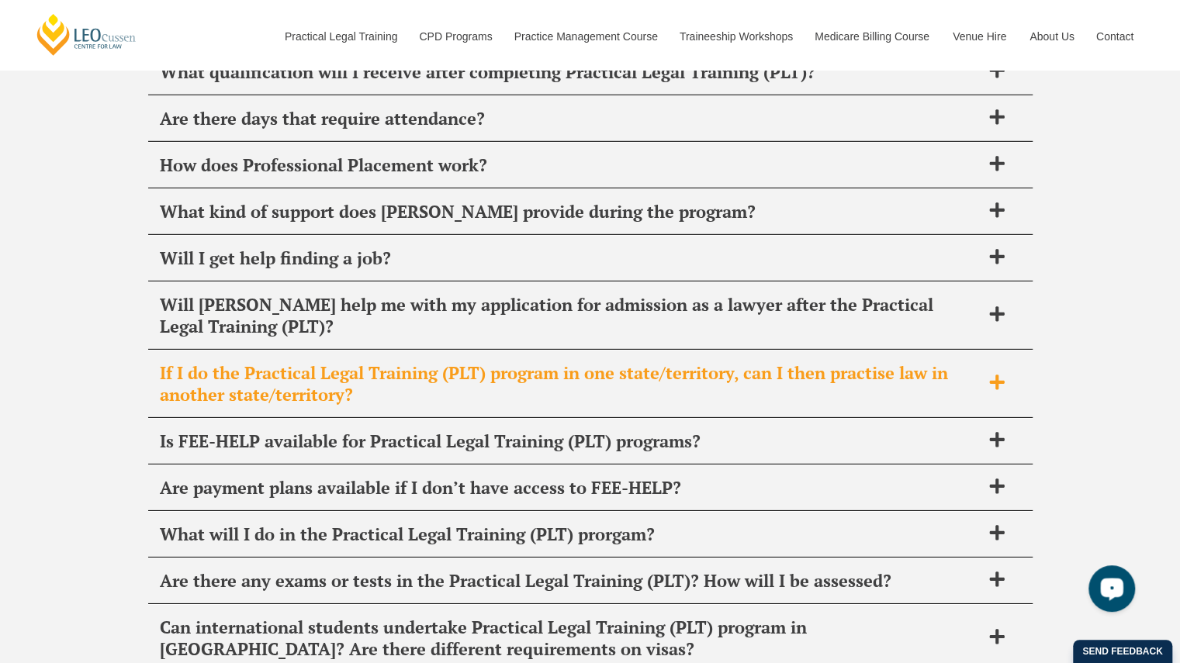
click at [329, 362] on span "If I do the Practical Legal Training (PLT) program in one state/territory, can …" at bounding box center [570, 383] width 821 height 43
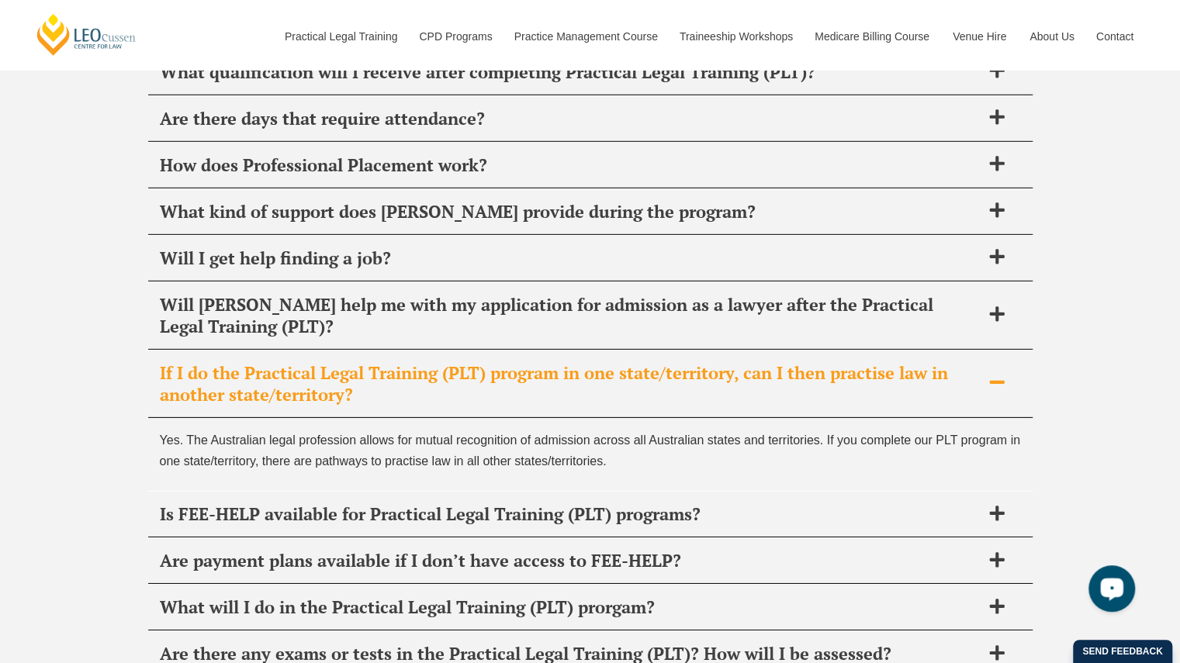
click at [329, 362] on span "If I do the Practical Legal Training (PLT) program in one state/territory, can …" at bounding box center [570, 383] width 821 height 43
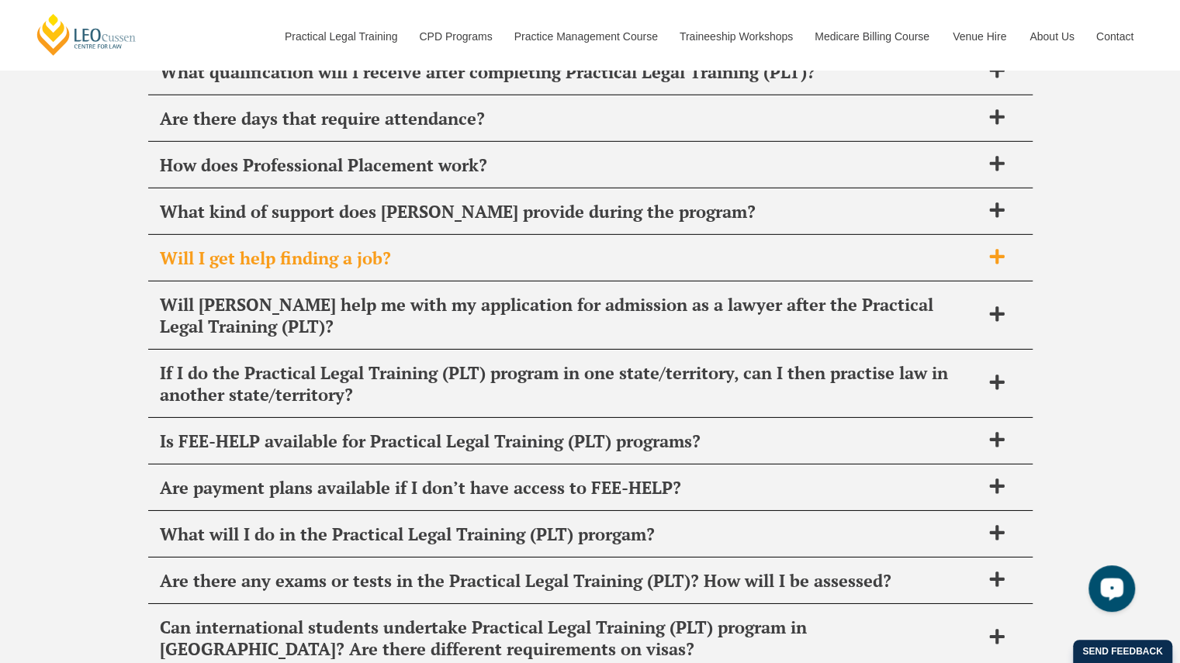
click at [293, 241] on div "Will I get help finding a job?" at bounding box center [590, 259] width 884 height 46
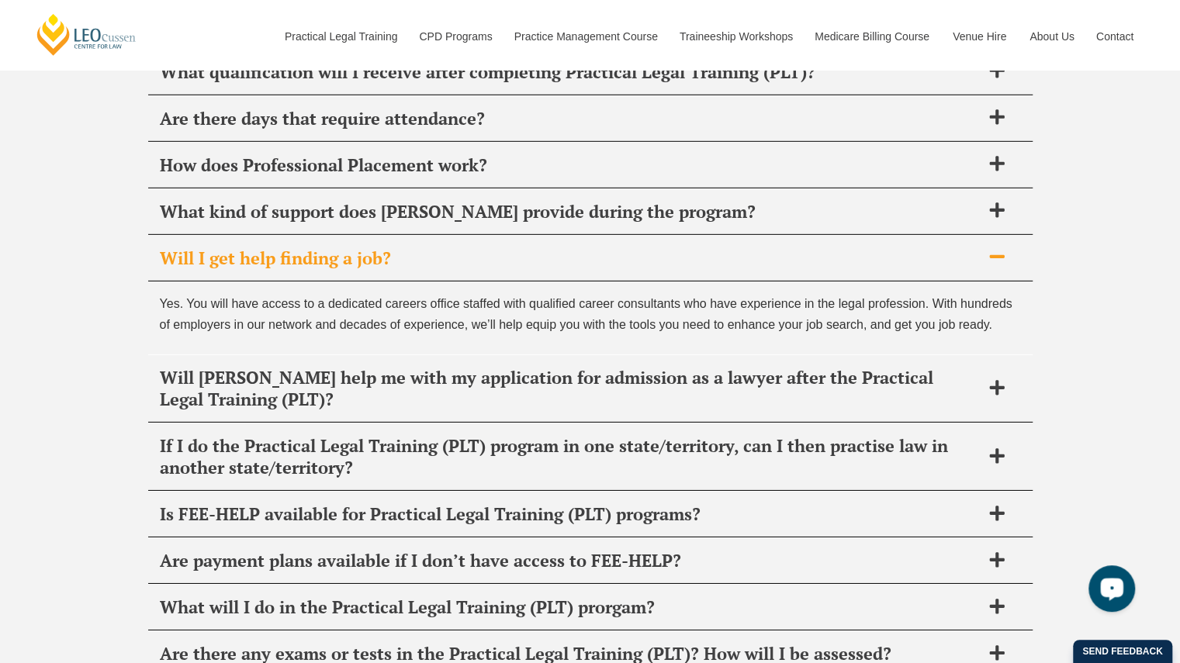
click at [301, 237] on div "Will I get help finding a job?" at bounding box center [590, 259] width 884 height 46
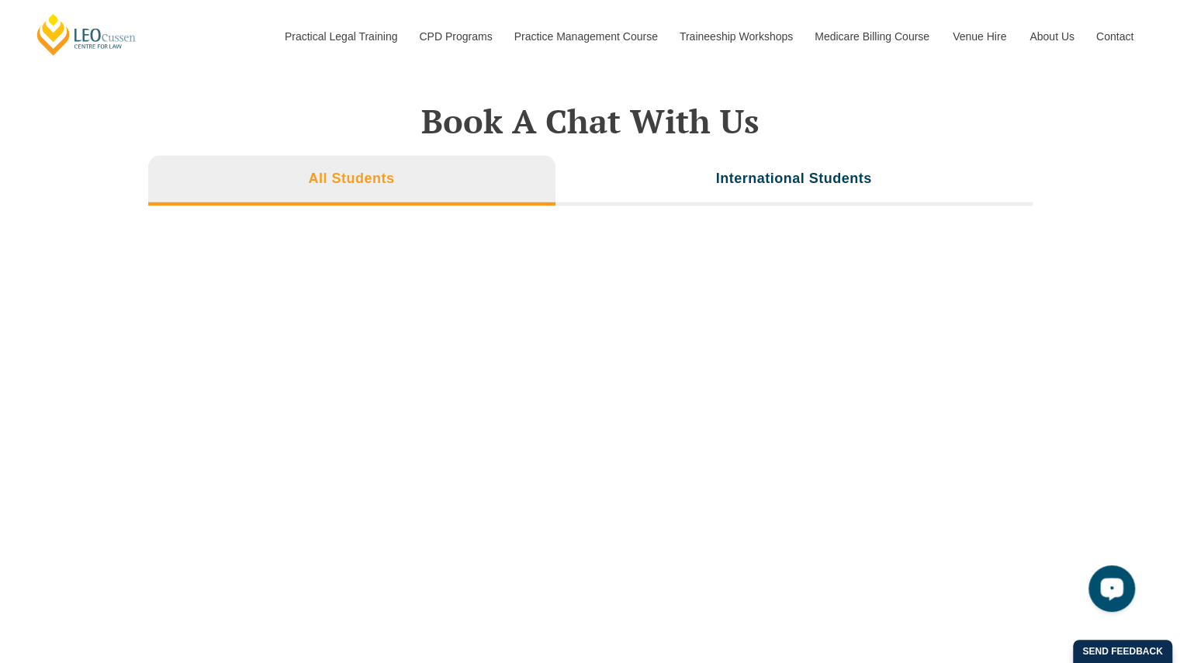
scroll to position [5220, 0]
